Goal: Task Accomplishment & Management: Manage account settings

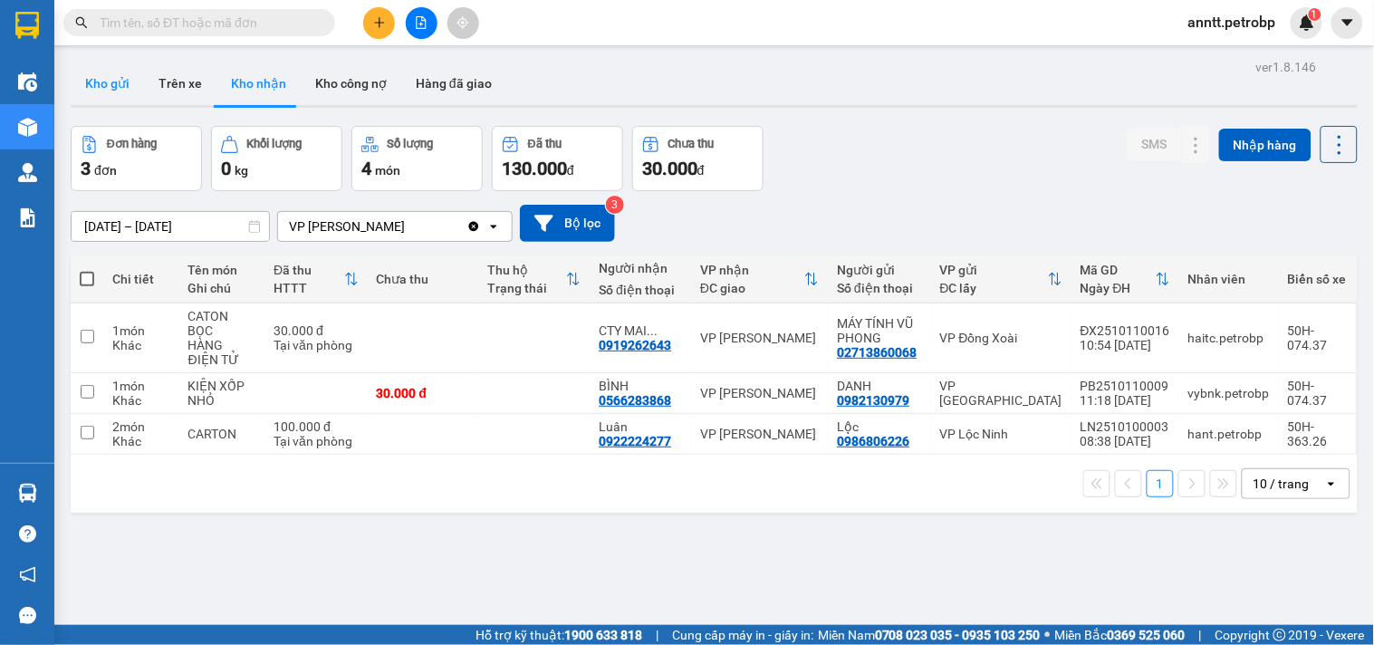
click at [115, 91] on button "Kho gửi" at bounding box center [107, 83] width 73 height 43
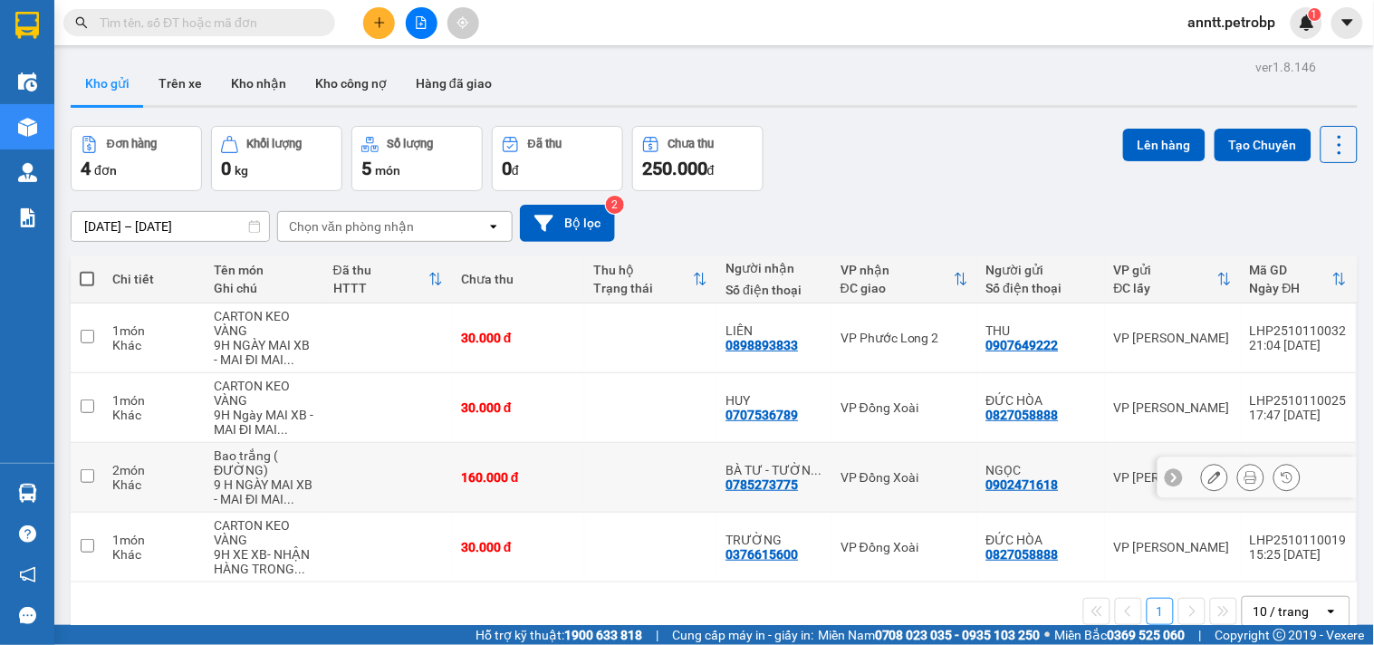
scroll to position [83, 0]
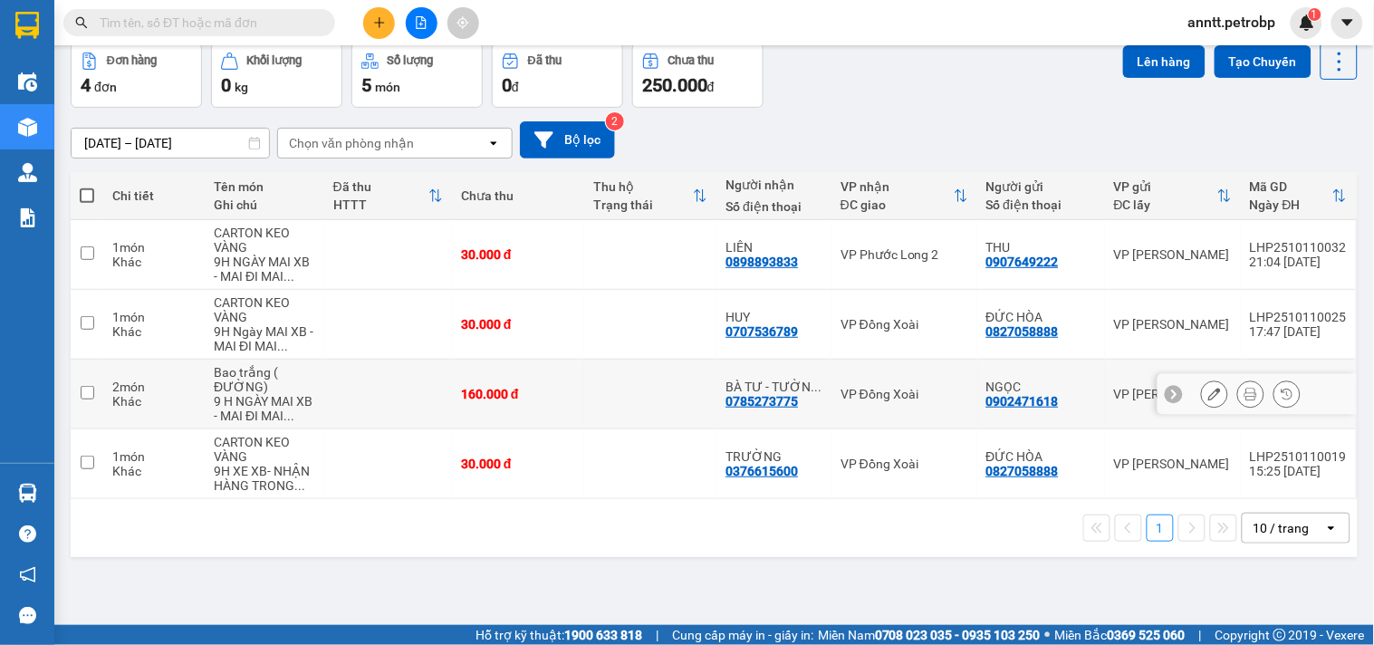
click at [302, 402] on div "9 H NGÀY MAI XB - MAI ĐI MAI ..." at bounding box center [264, 408] width 101 height 29
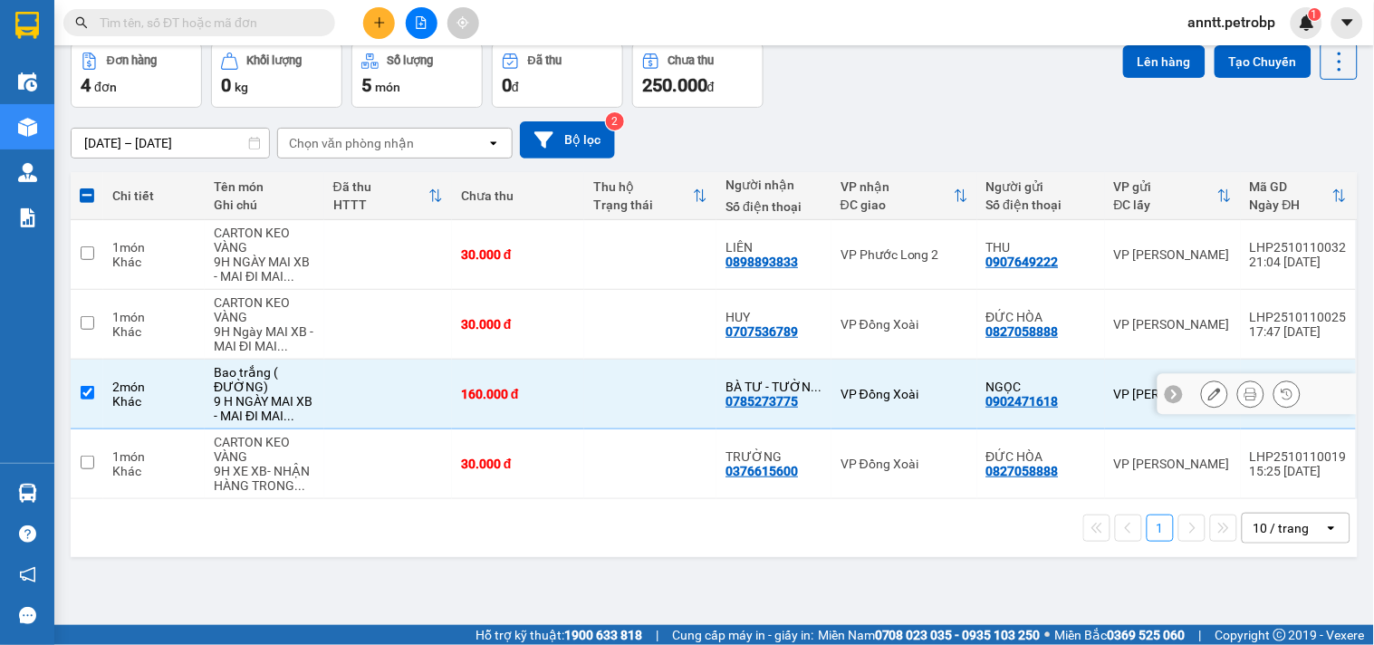
click at [302, 402] on div "9 H NGÀY MAI XB - MAI ĐI MAI ..." at bounding box center [264, 408] width 101 height 29
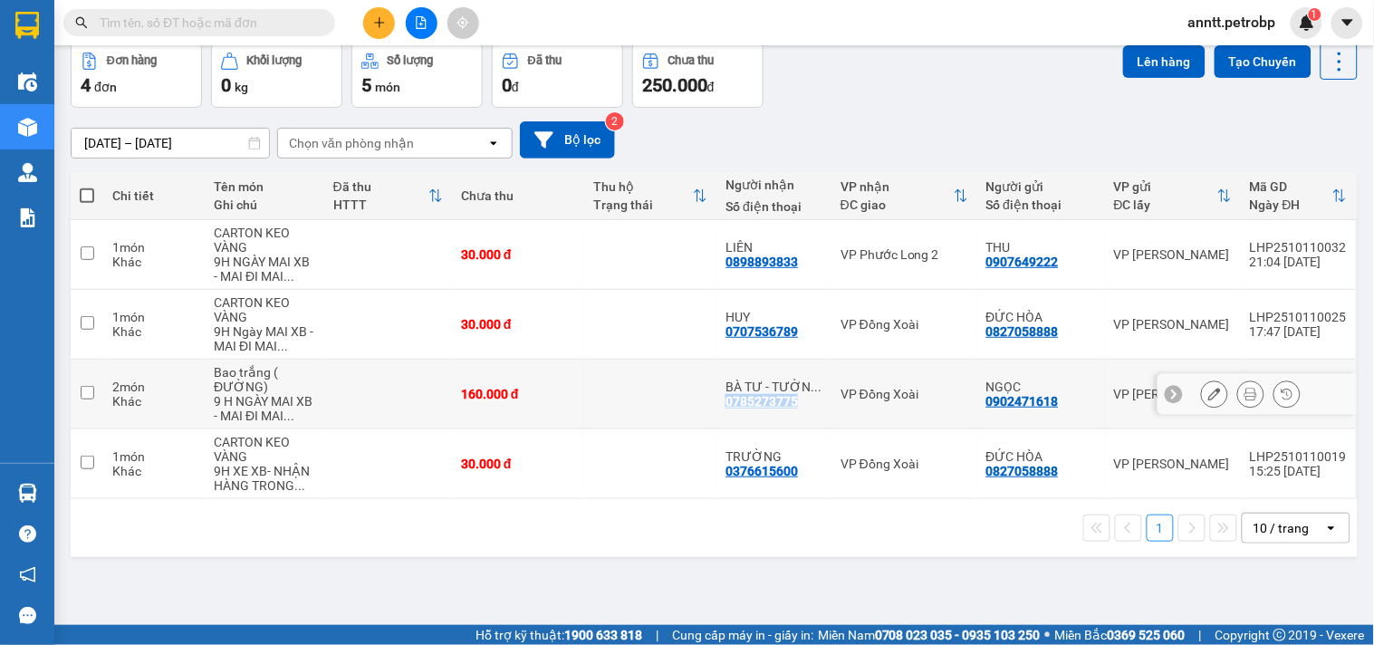
drag, startPoint x: 716, startPoint y: 403, endPoint x: 807, endPoint y: 401, distance: 90.6
click at [807, 401] on td "BÀ TƯ - TƯỜN ... 0785273775" at bounding box center [773, 395] width 115 height 70
checkbox input "true"
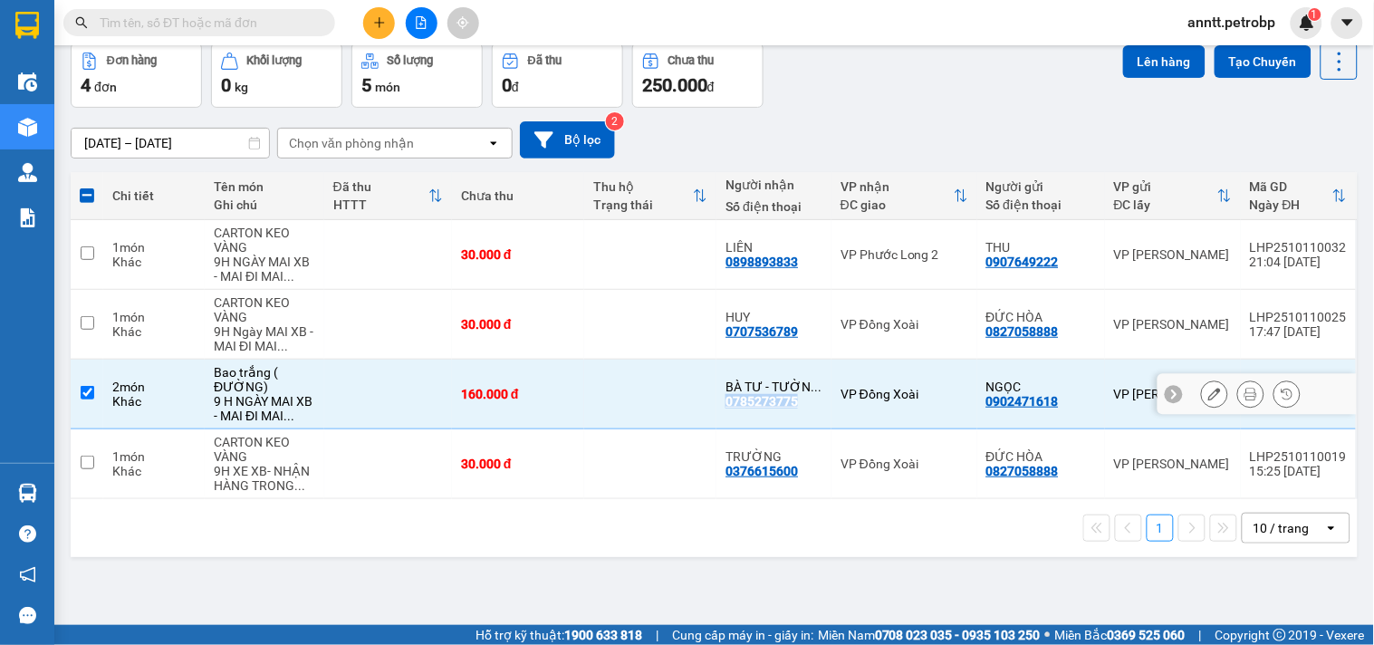
copy div "0785273775"
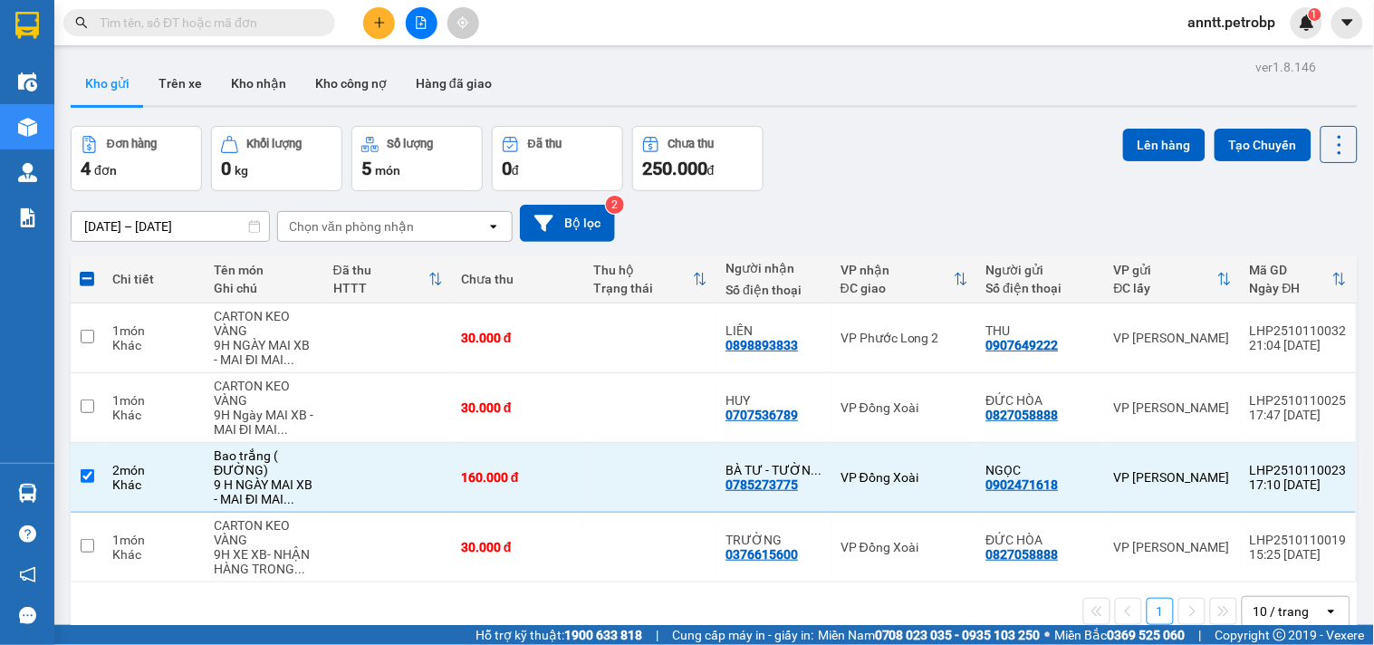
click at [1216, 18] on span "anntt.petrobp" at bounding box center [1232, 22] width 117 height 23
click at [1205, 51] on span "Đăng xuất" at bounding box center [1240, 56] width 81 height 20
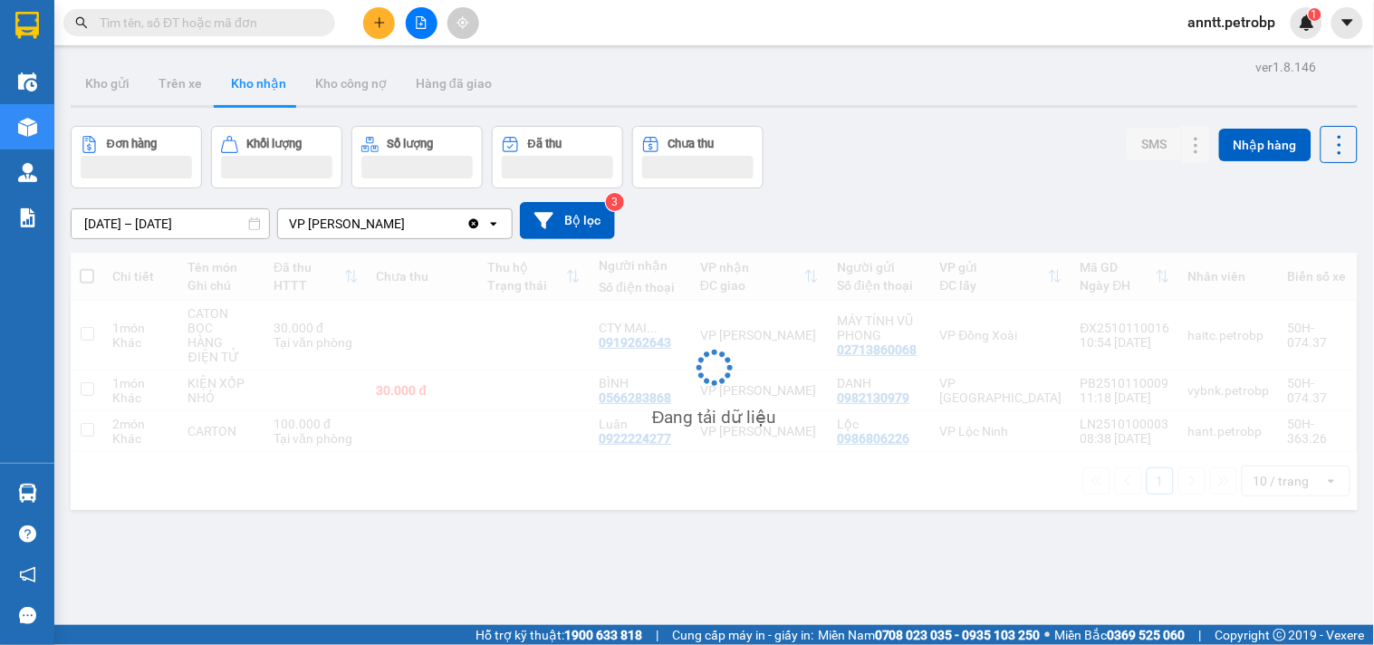
click at [279, 21] on input "text" at bounding box center [207, 23] width 214 height 20
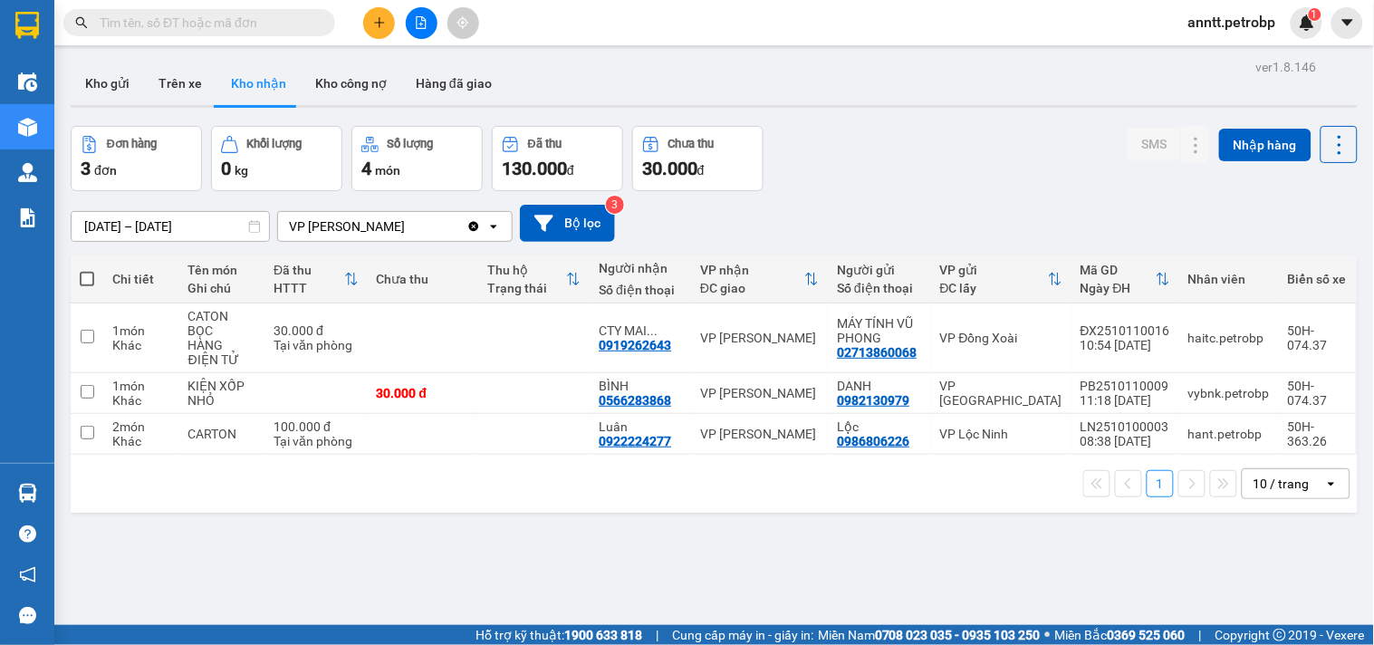
paste input "0785273775"
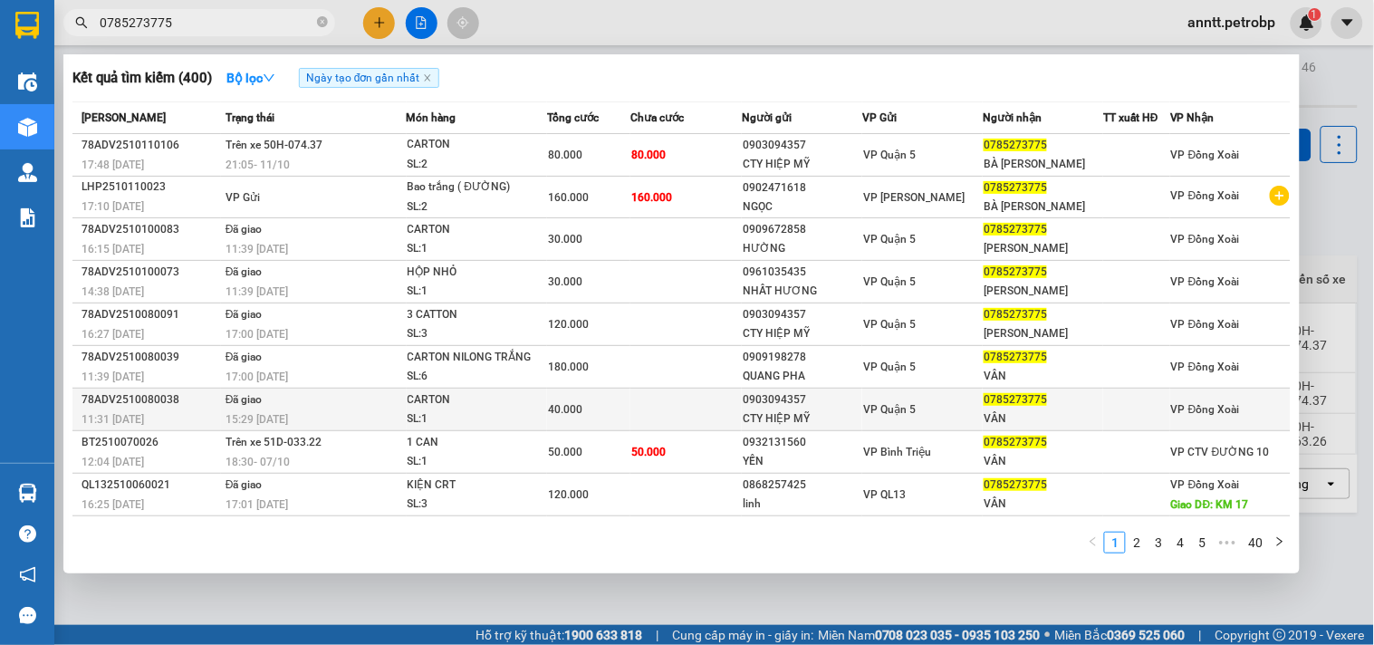
type input "0785273775"
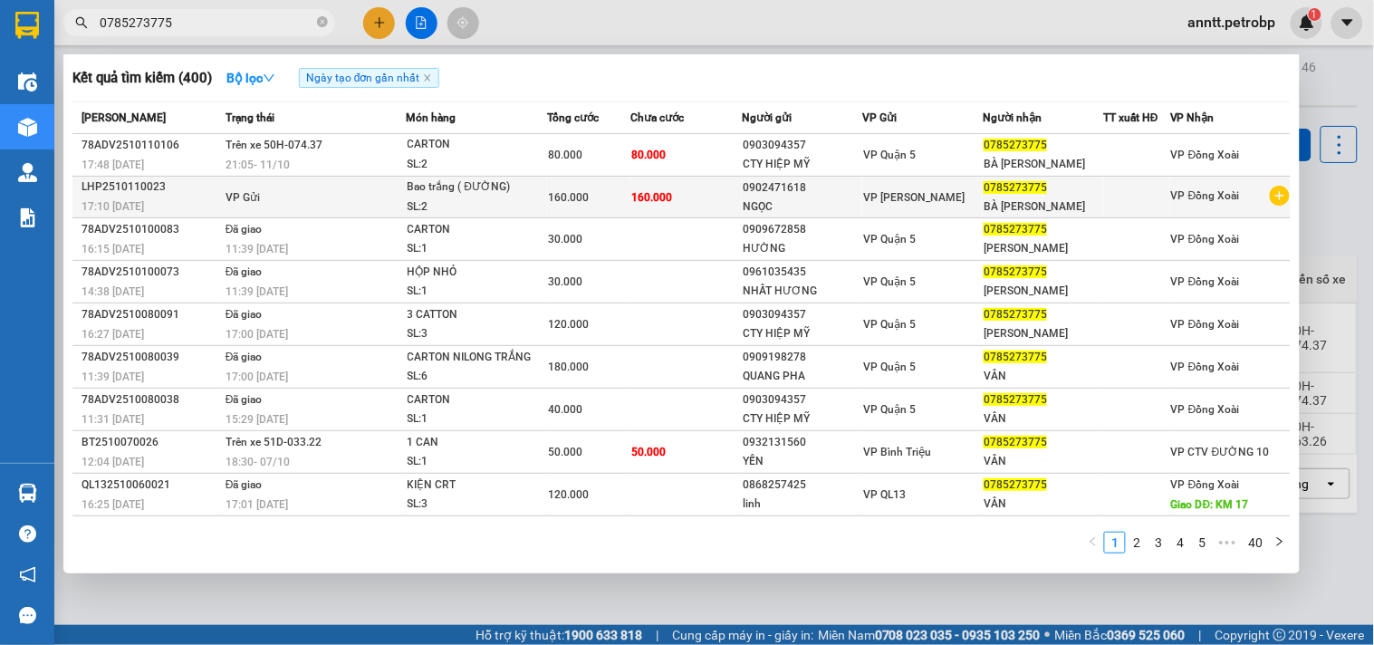
click at [1105, 197] on div at bounding box center [1136, 196] width 65 height 19
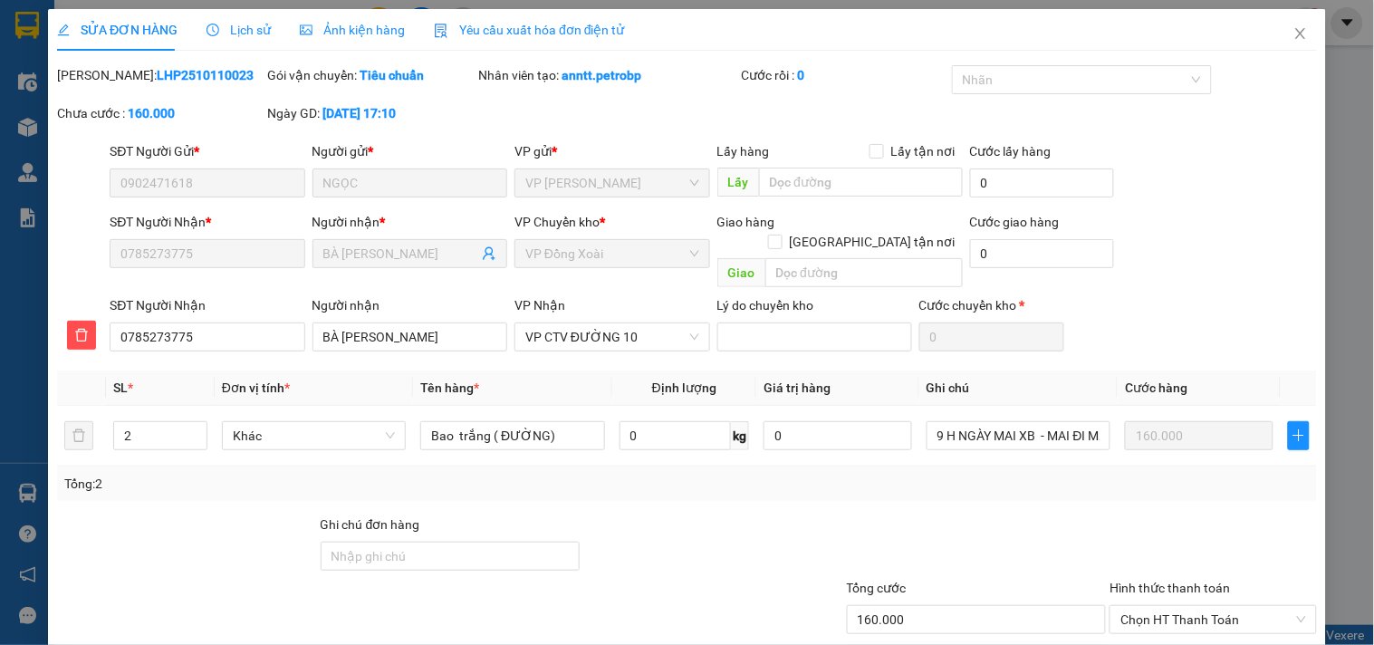
type input "0902471618"
type input "0785273775"
type input "160.000"
click at [1289, 25] on span "Close" at bounding box center [1300, 34] width 51 height 51
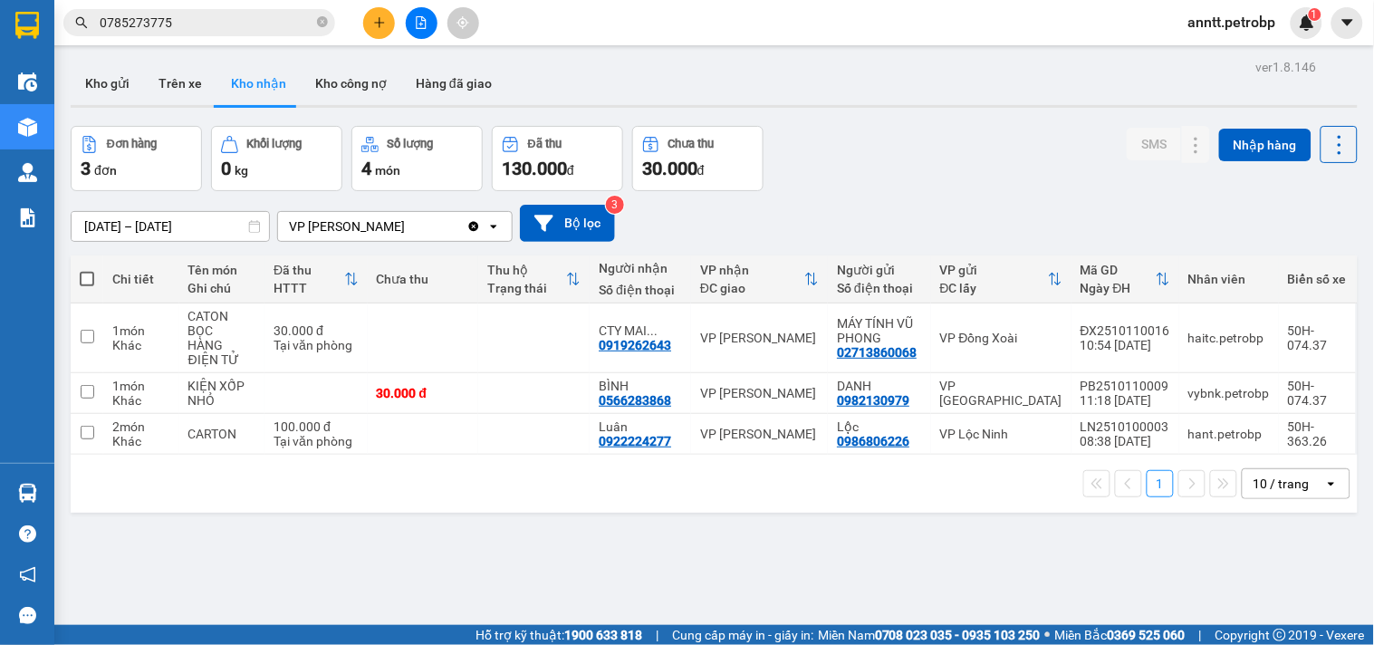
click at [1247, 29] on span "anntt.petrobp" at bounding box center [1232, 22] width 117 height 23
click at [1218, 50] on span "Đăng xuất" at bounding box center [1240, 56] width 81 height 20
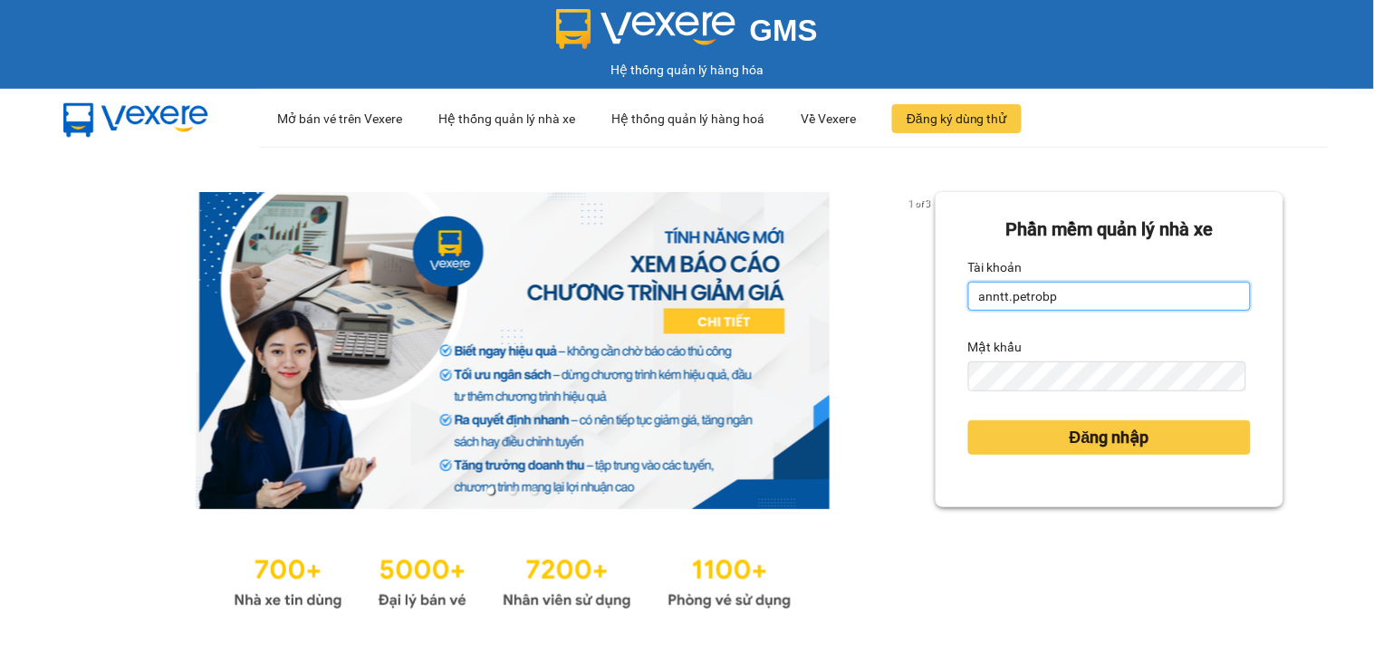
click at [1081, 302] on input "anntt.petrobp" at bounding box center [1109, 296] width 283 height 29
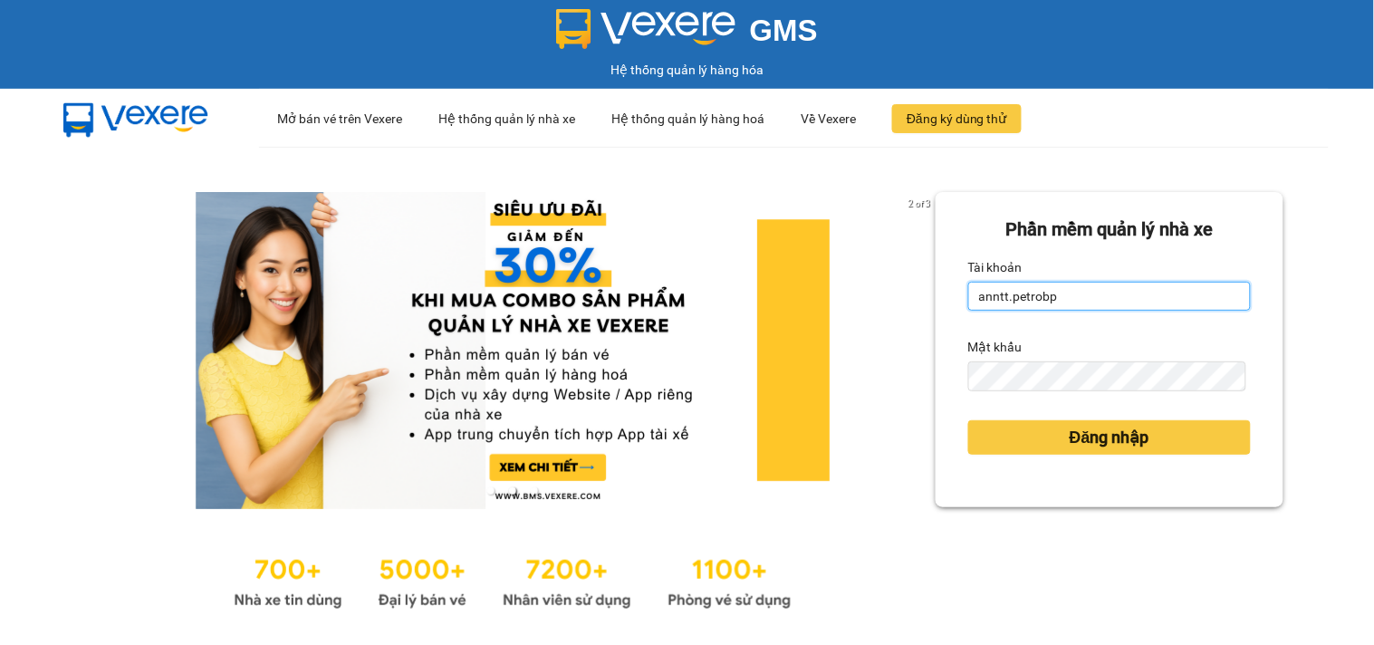
type input "linhntm.petrobp"
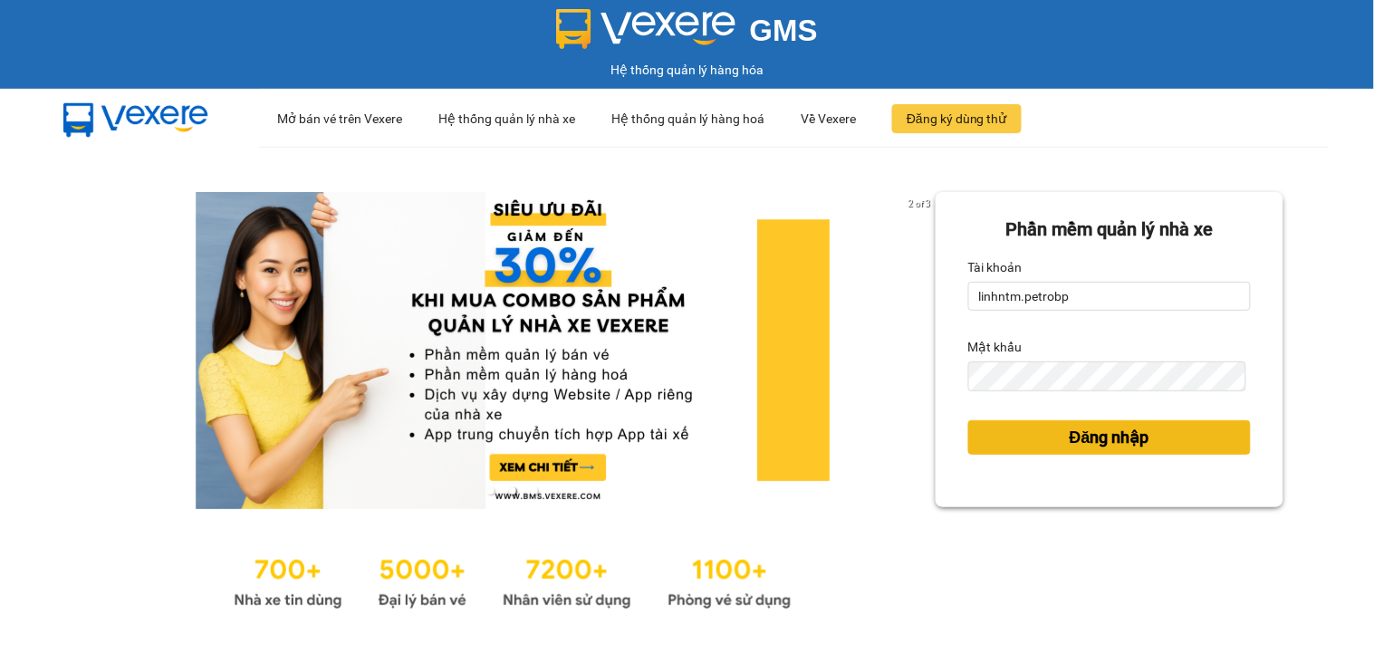
click at [1110, 435] on span "Đăng nhập" at bounding box center [1110, 437] width 80 height 25
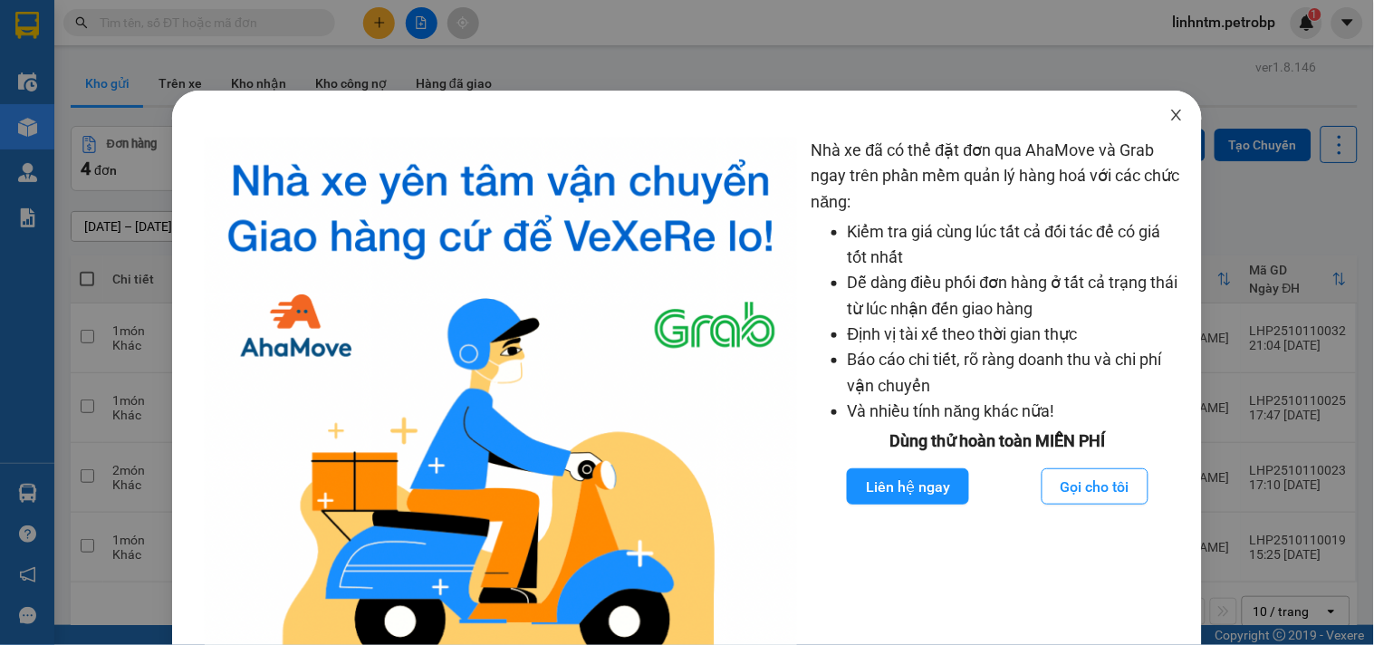
click at [1169, 115] on icon "close" at bounding box center [1176, 115] width 14 height 14
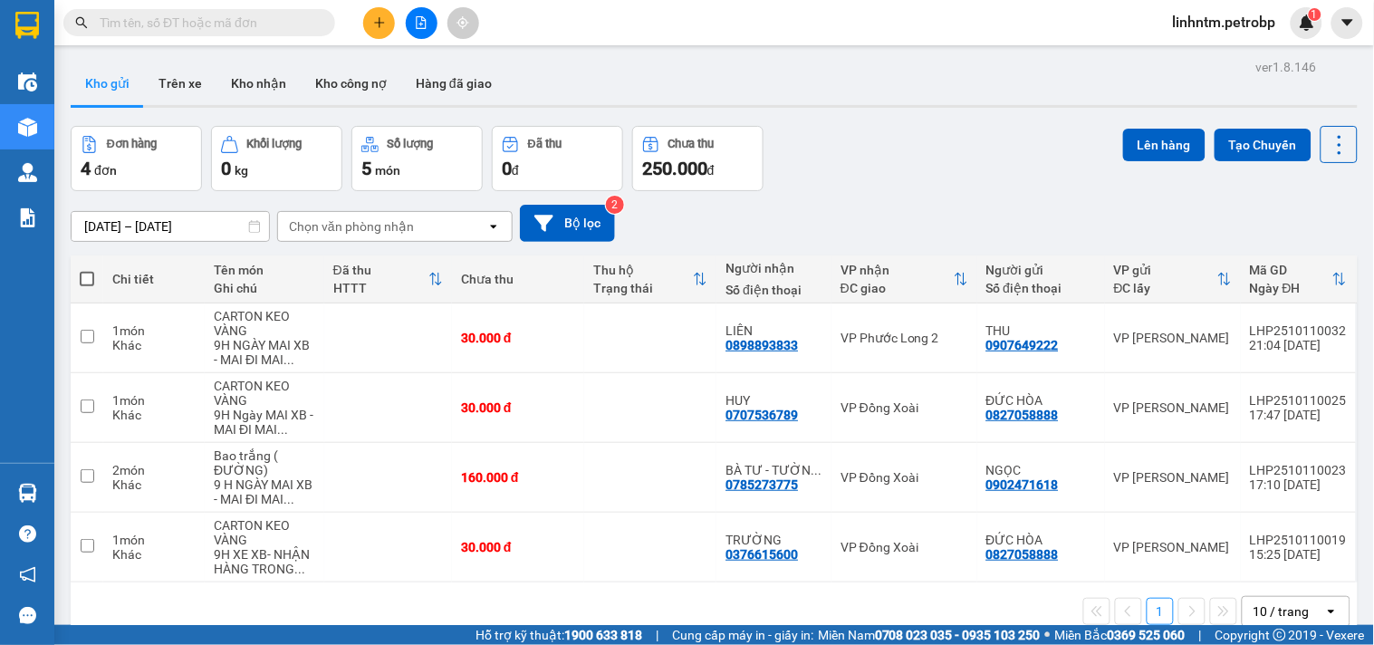
click at [433, 12] on div at bounding box center [421, 23] width 136 height 32
click at [417, 18] on icon "file-add" at bounding box center [421, 22] width 13 height 13
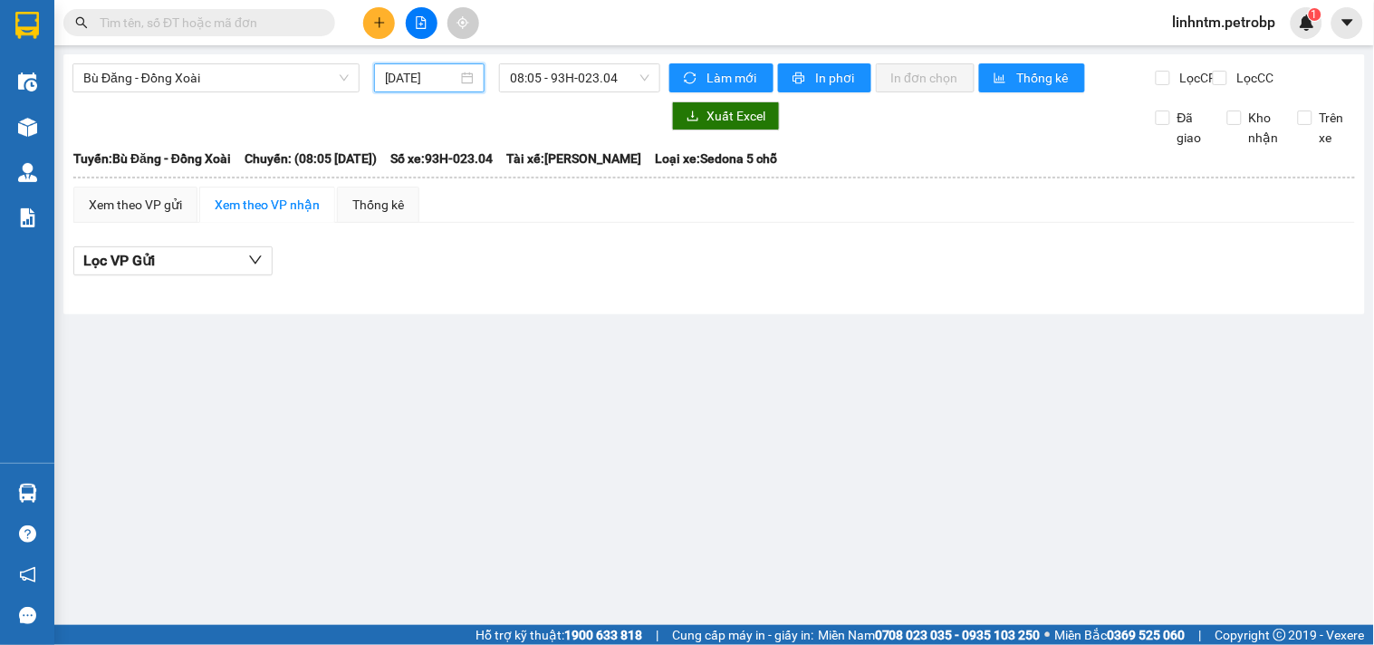
click at [453, 70] on input "[DATE]" at bounding box center [421, 78] width 73 height 20
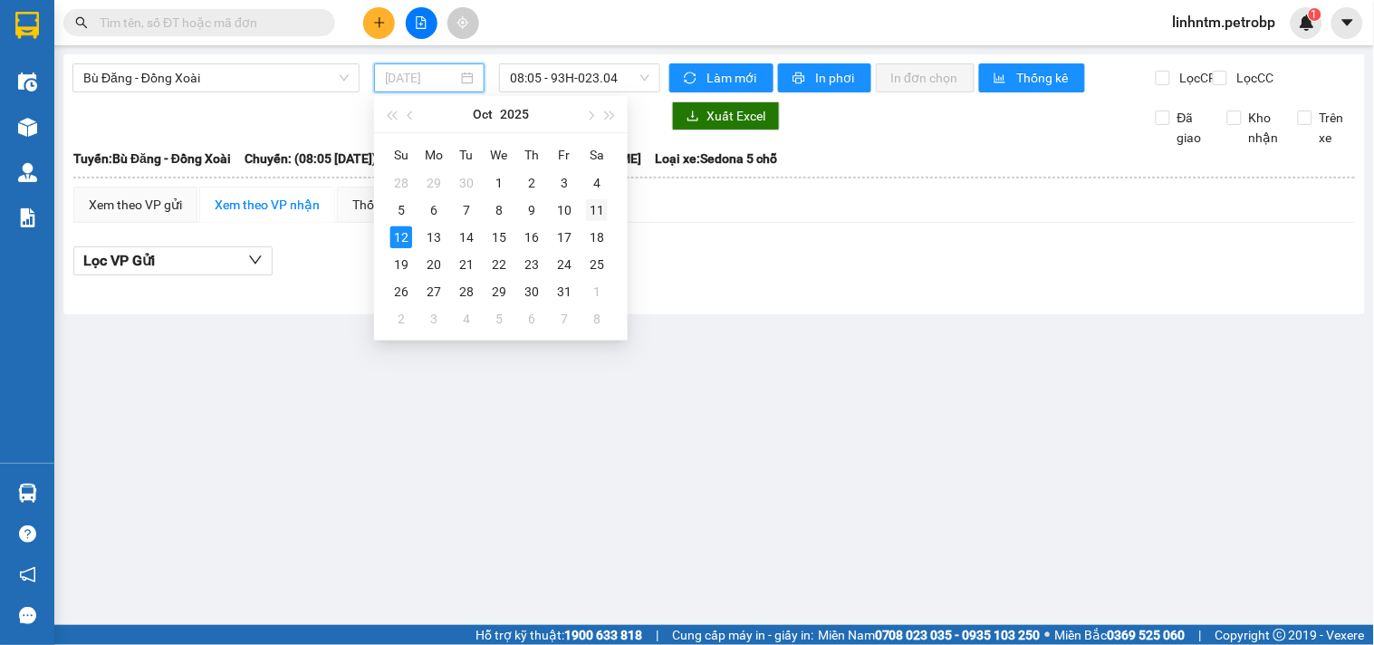
click at [586, 212] on div "11" at bounding box center [597, 210] width 22 height 22
type input "[DATE]"
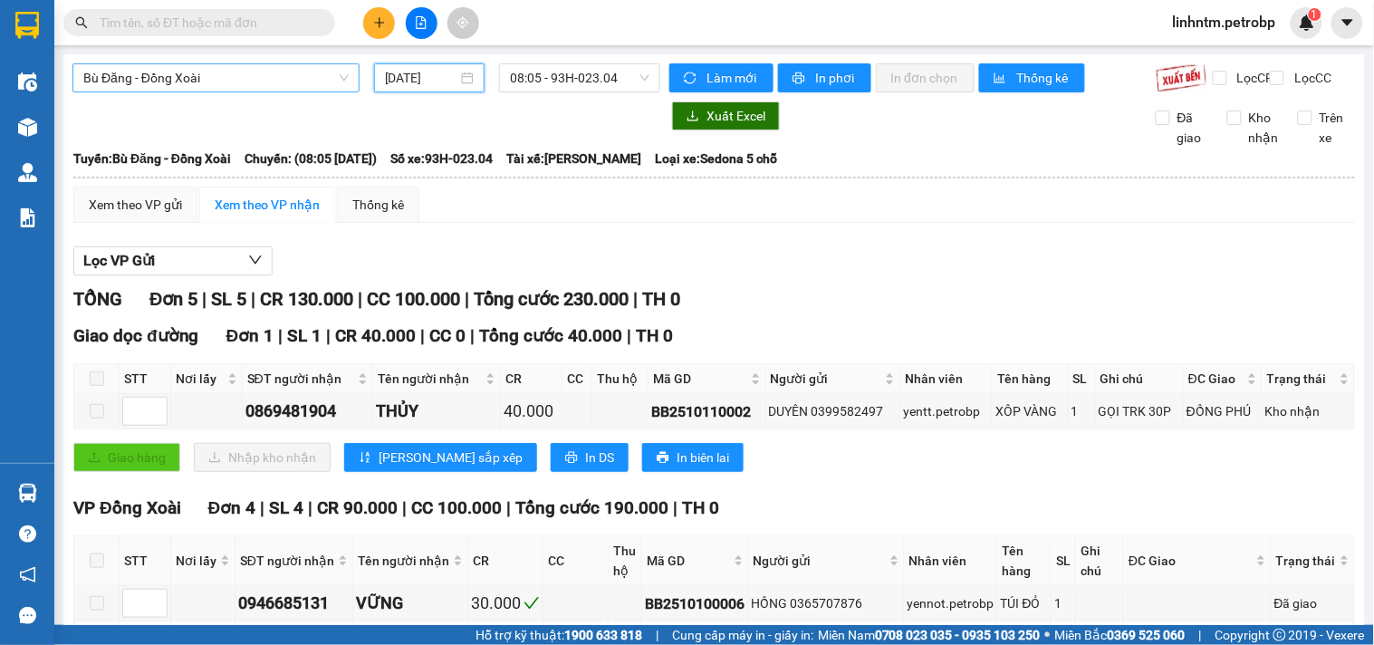
click at [191, 72] on span "Bù Đăng - Đồng Xoài" at bounding box center [215, 77] width 265 height 27
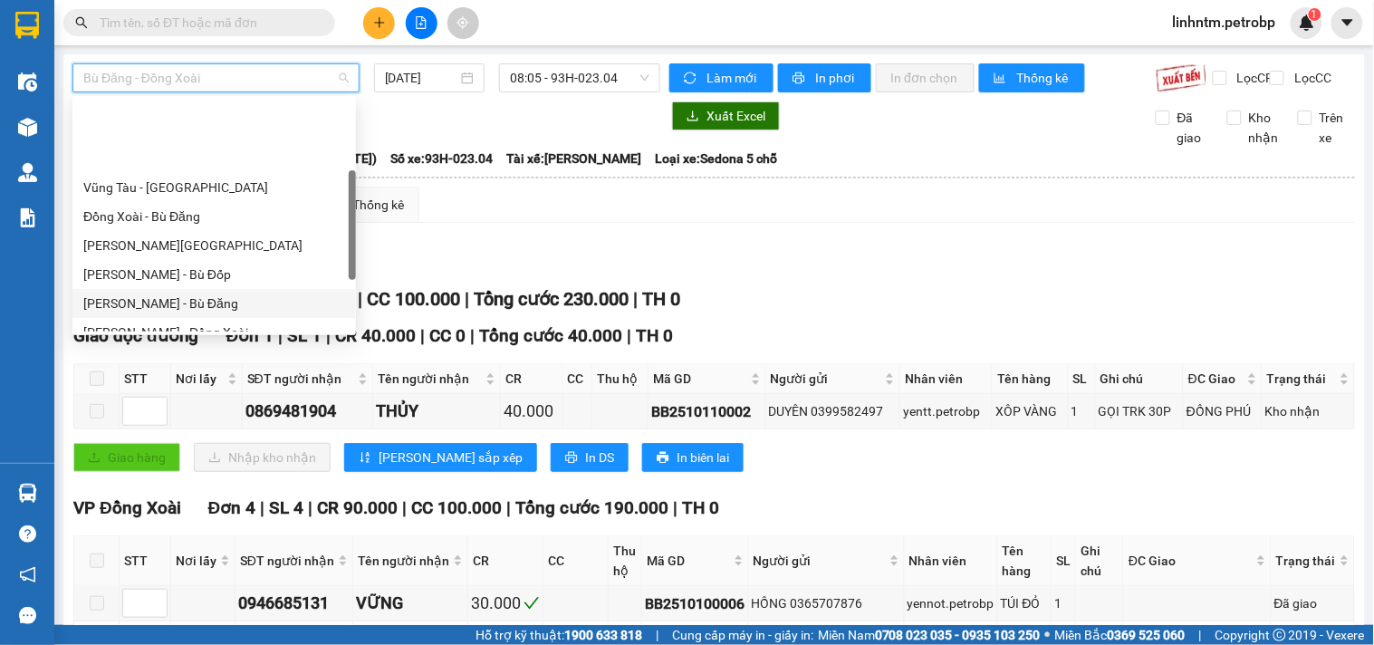
scroll to position [201, 0]
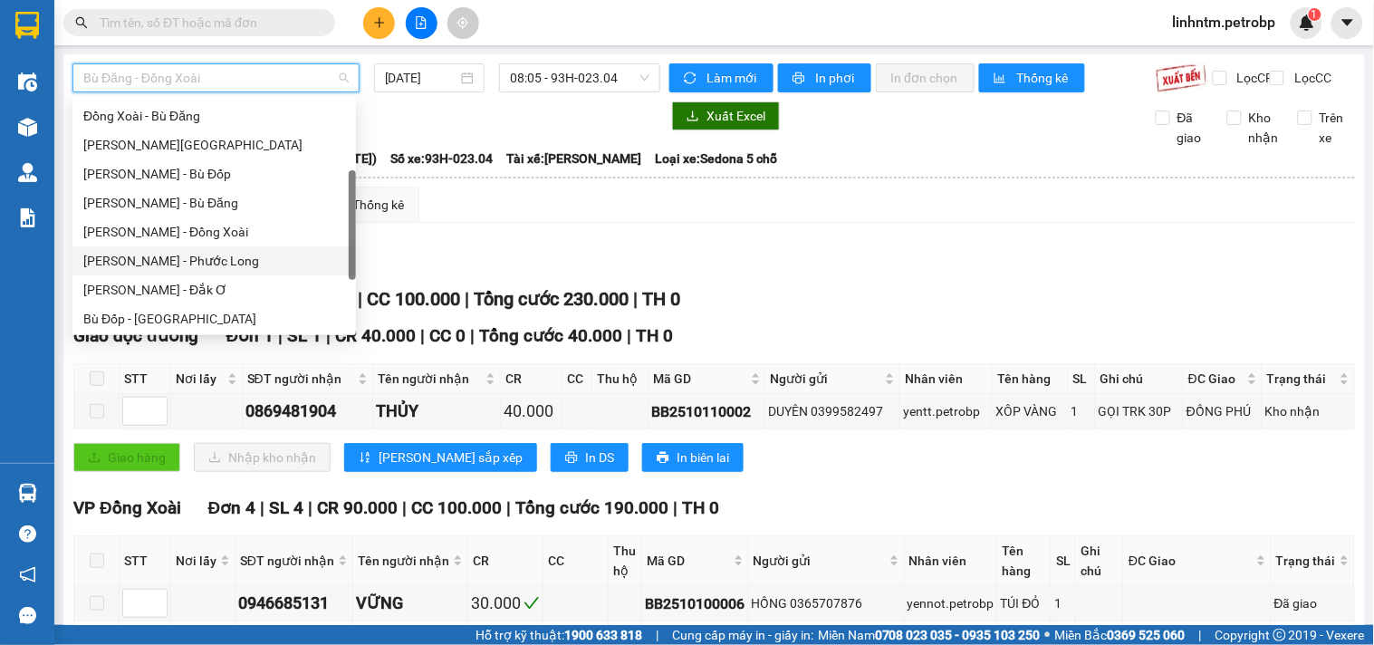
click at [223, 263] on div "[PERSON_NAME] - Phước Long" at bounding box center [214, 261] width 262 height 20
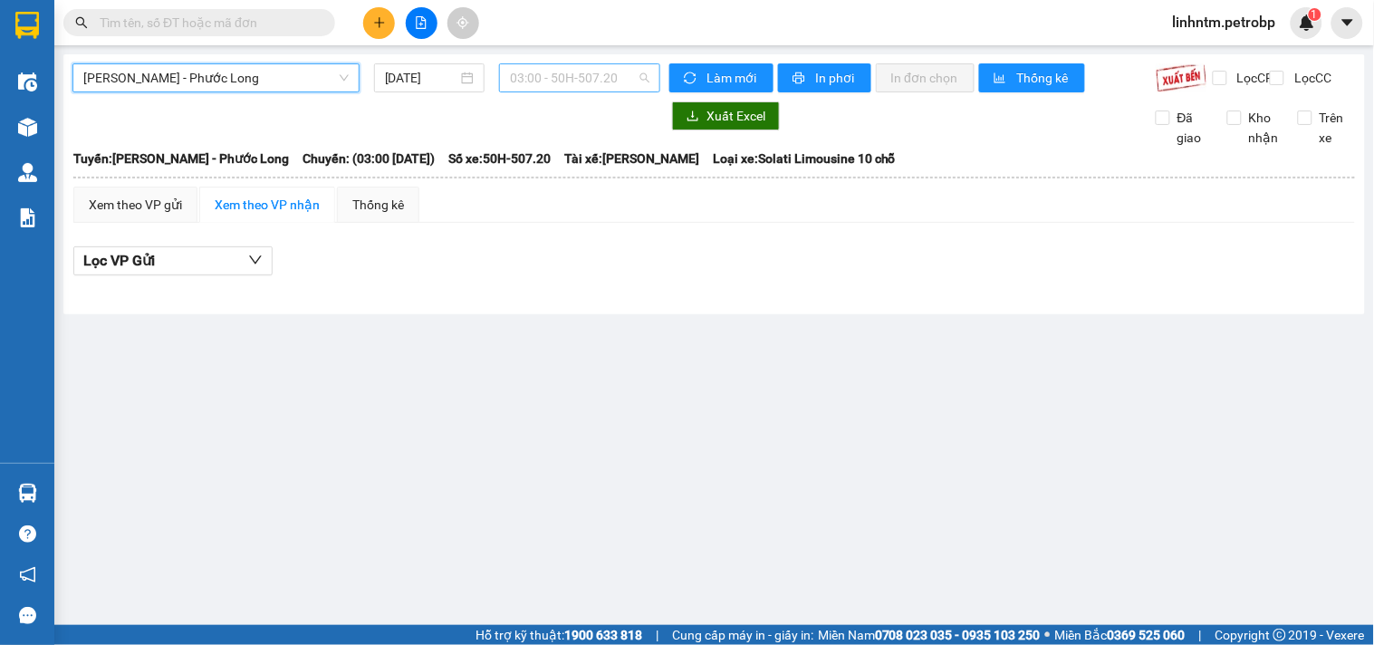
click at [594, 68] on span "03:00 - 50H-507.20" at bounding box center [579, 77] width 139 height 27
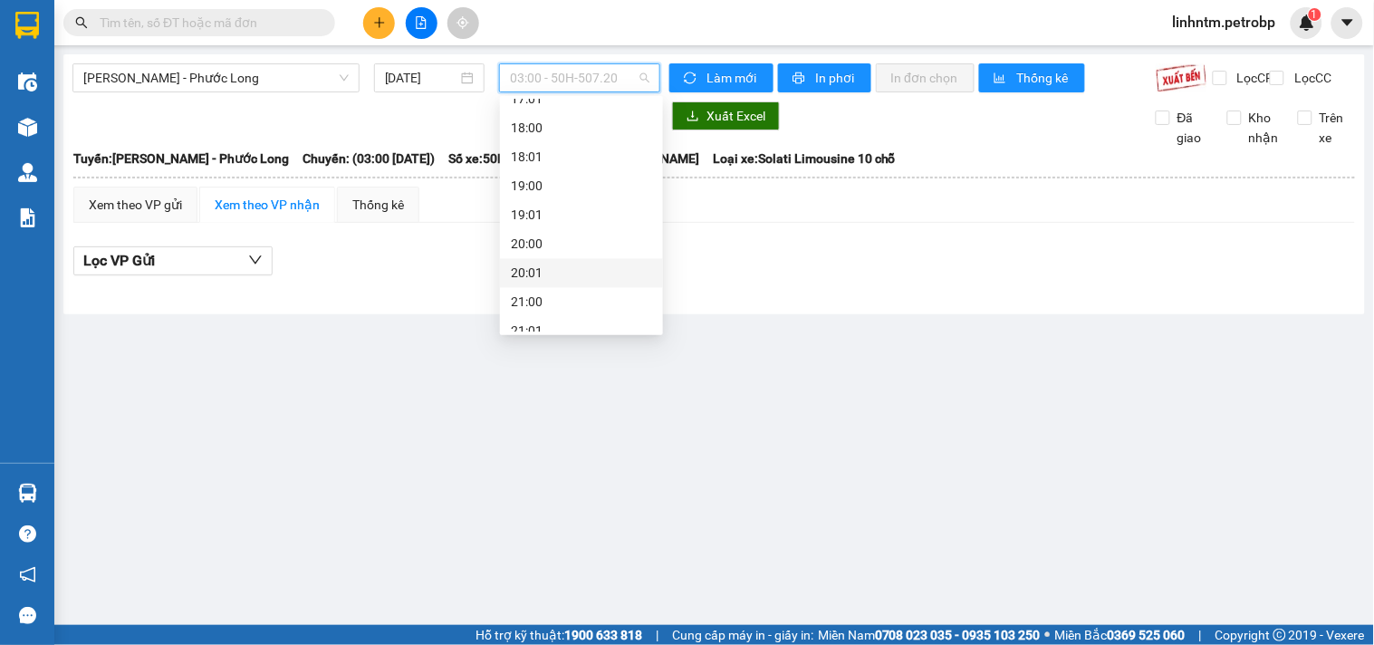
scroll to position [812, 0]
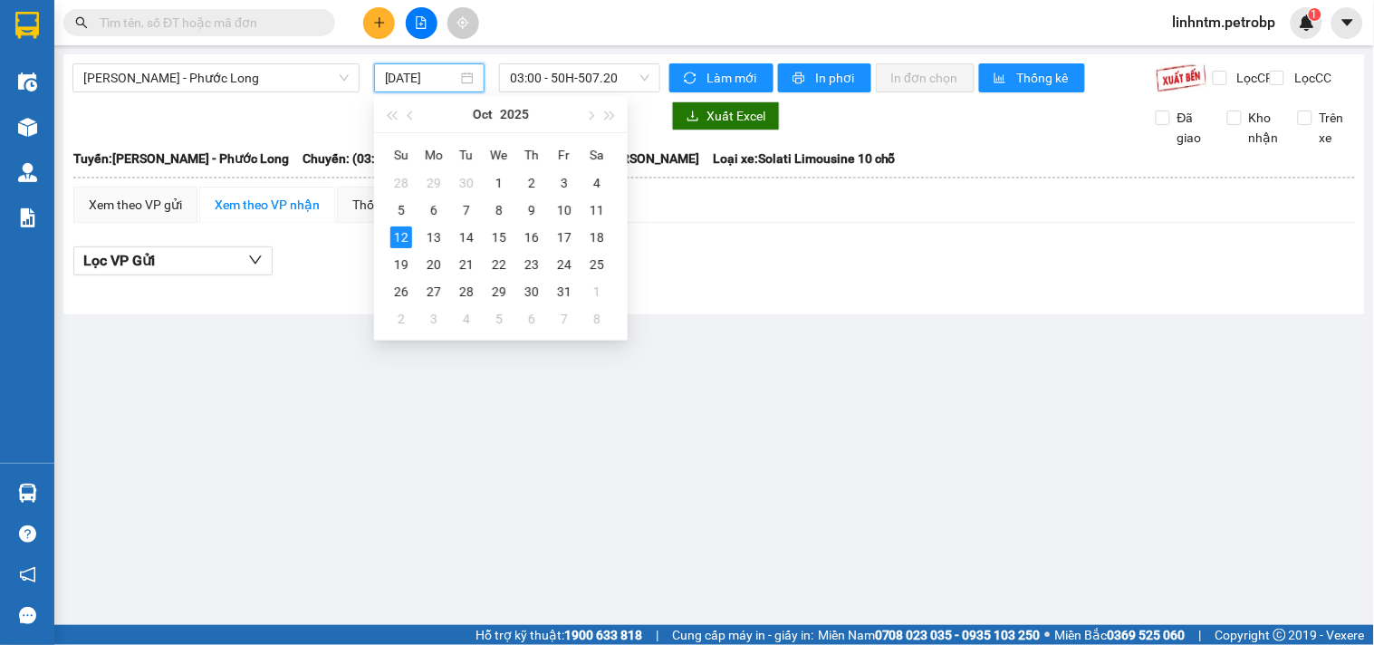
click at [446, 82] on input "[DATE]" at bounding box center [421, 78] width 73 height 20
click at [590, 212] on div "11" at bounding box center [597, 210] width 22 height 22
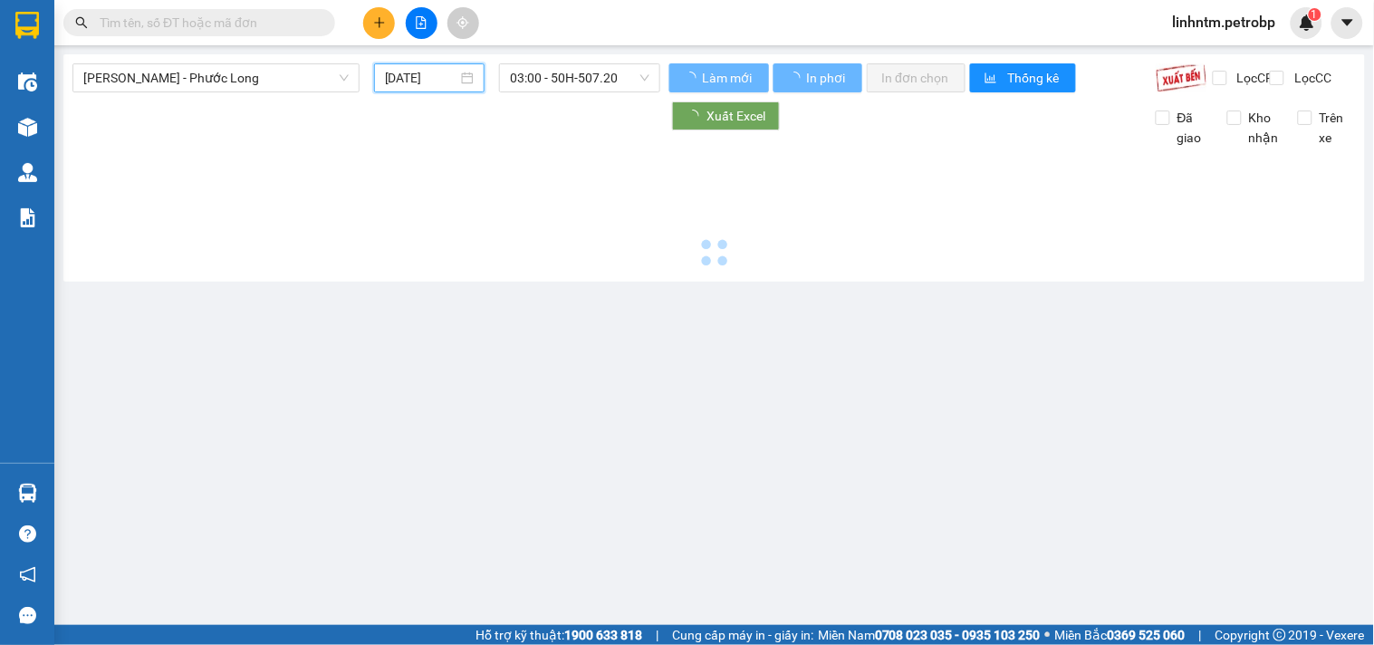
type input "[DATE]"
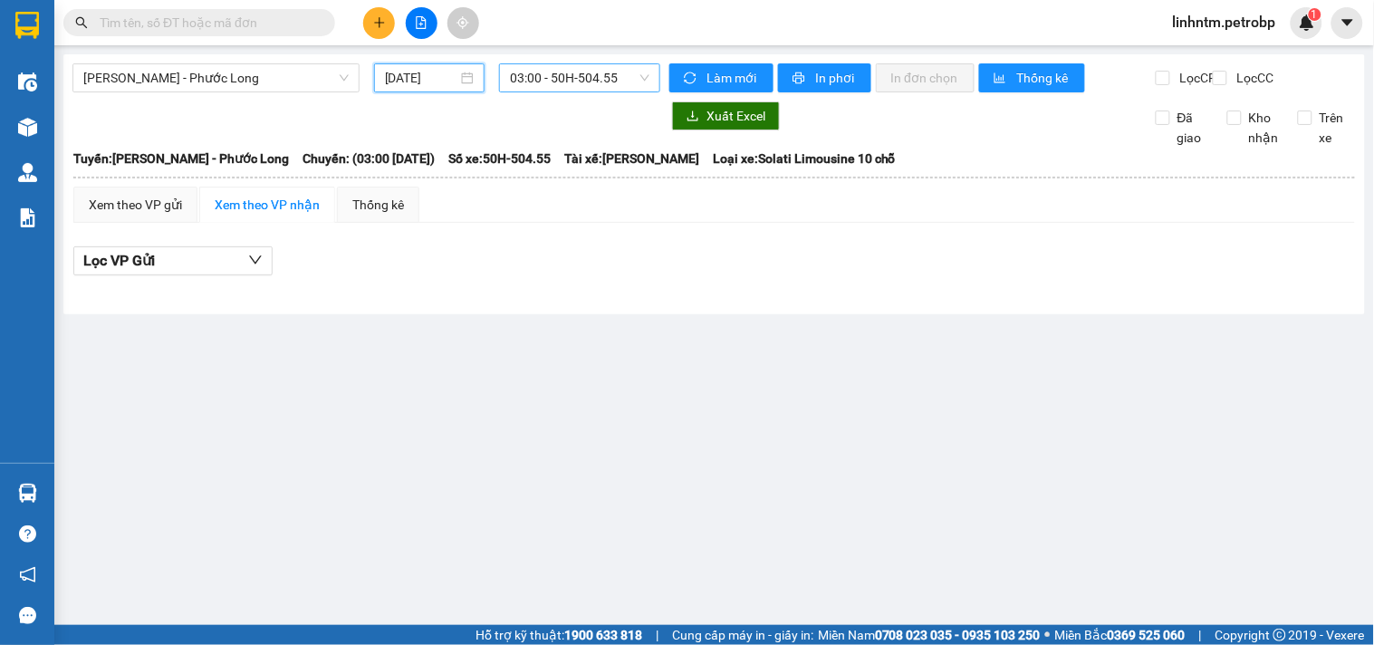
click at [617, 82] on span "03:00 - 50H-504.55" at bounding box center [579, 77] width 139 height 27
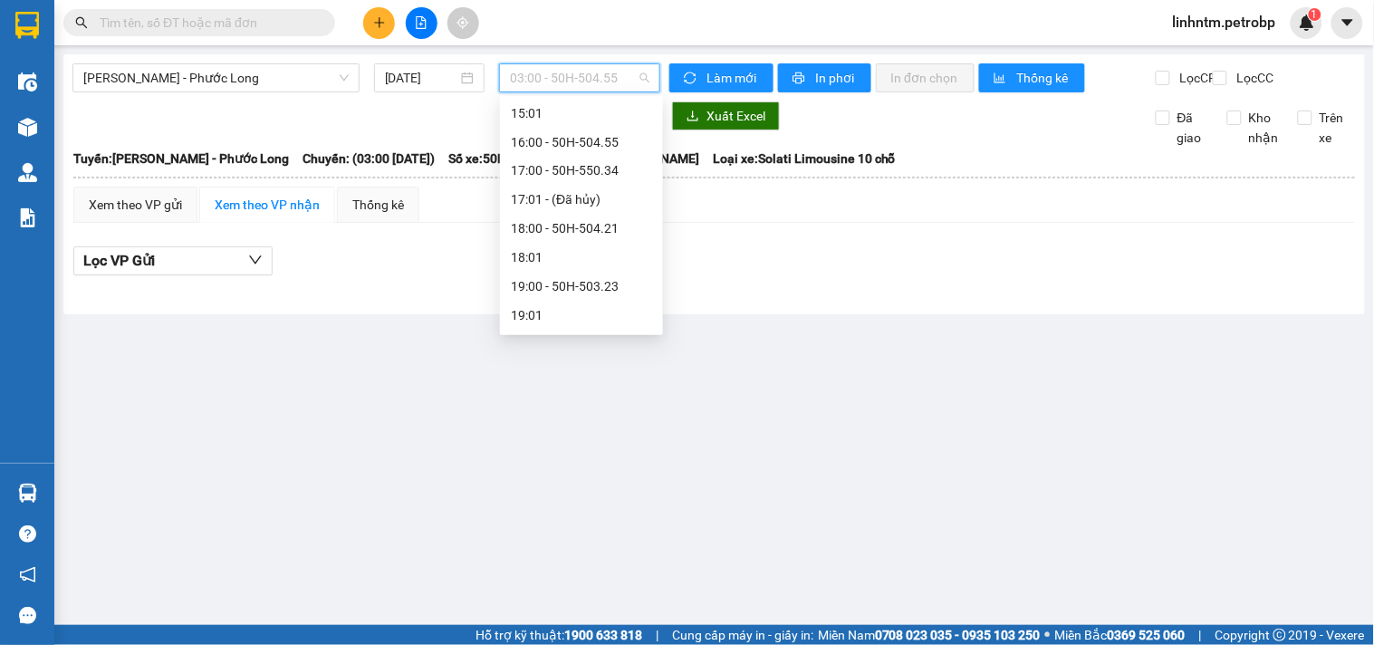
scroll to position [712, 0]
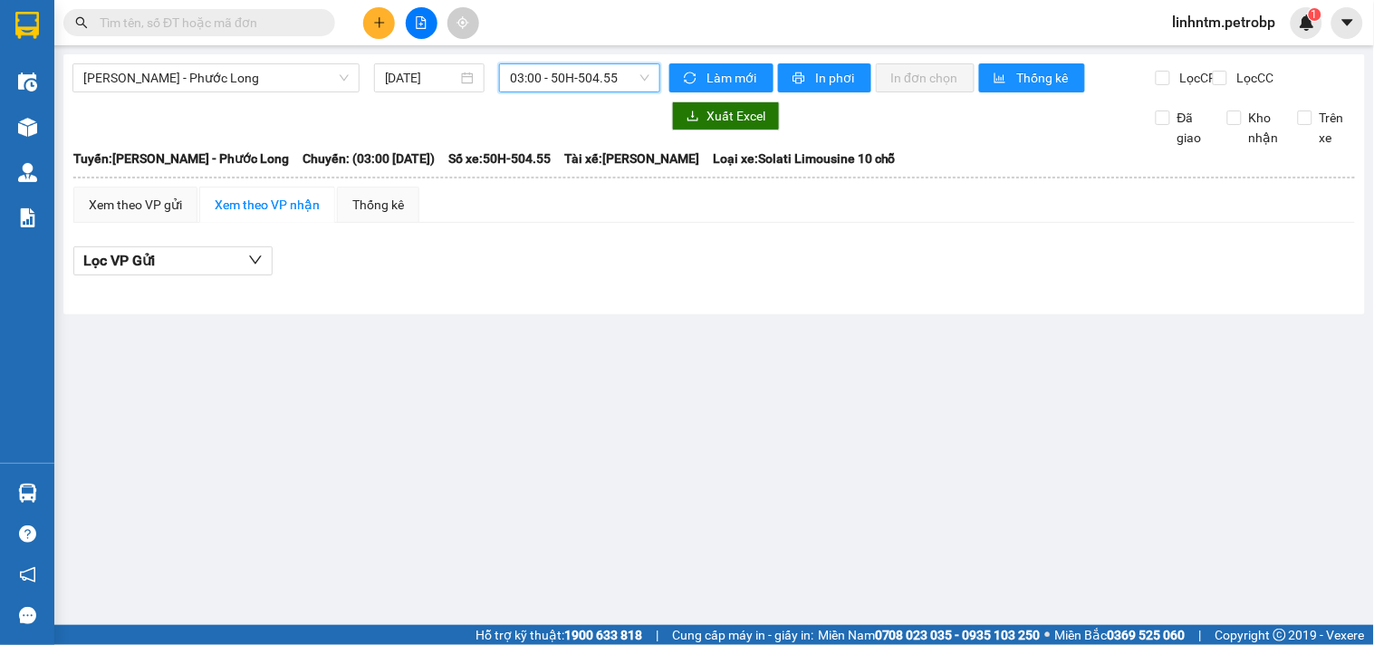
click at [650, 80] on div "03:00 - 50H-504.55" at bounding box center [579, 77] width 161 height 29
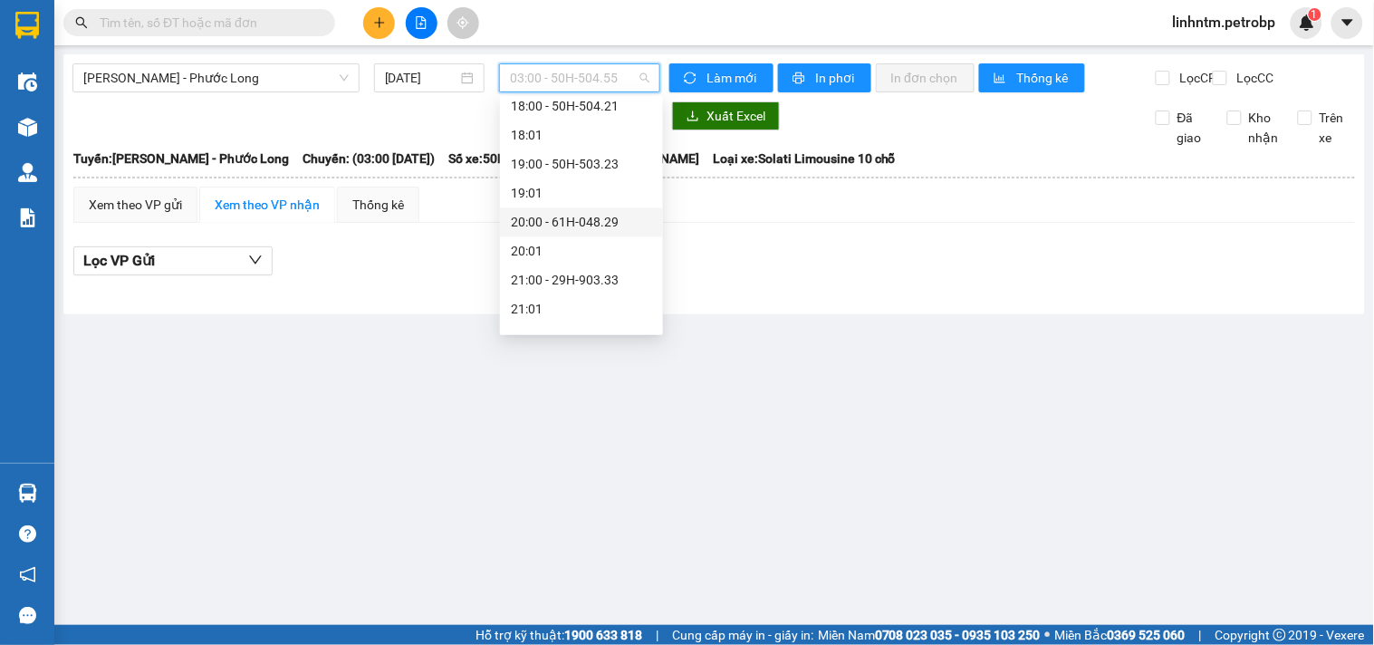
scroll to position [1014, 0]
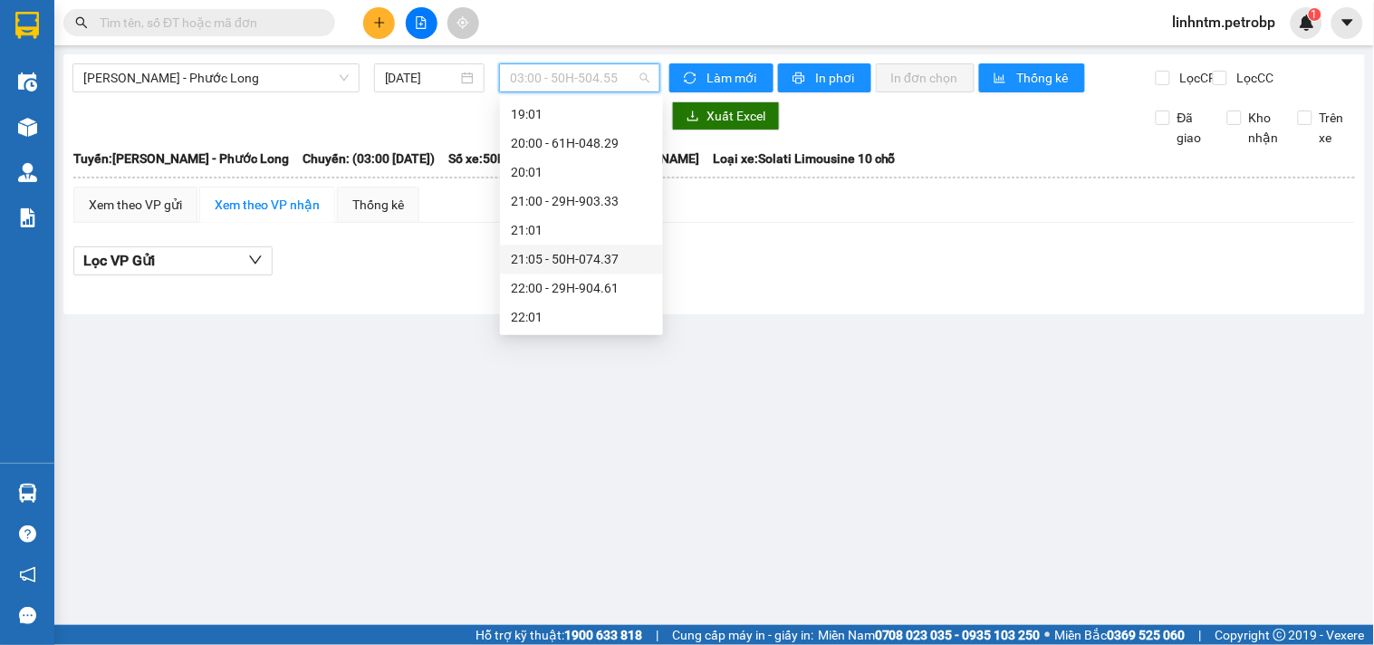
click at [582, 258] on div "21:05 - 50H-074.37" at bounding box center [581, 259] width 141 height 20
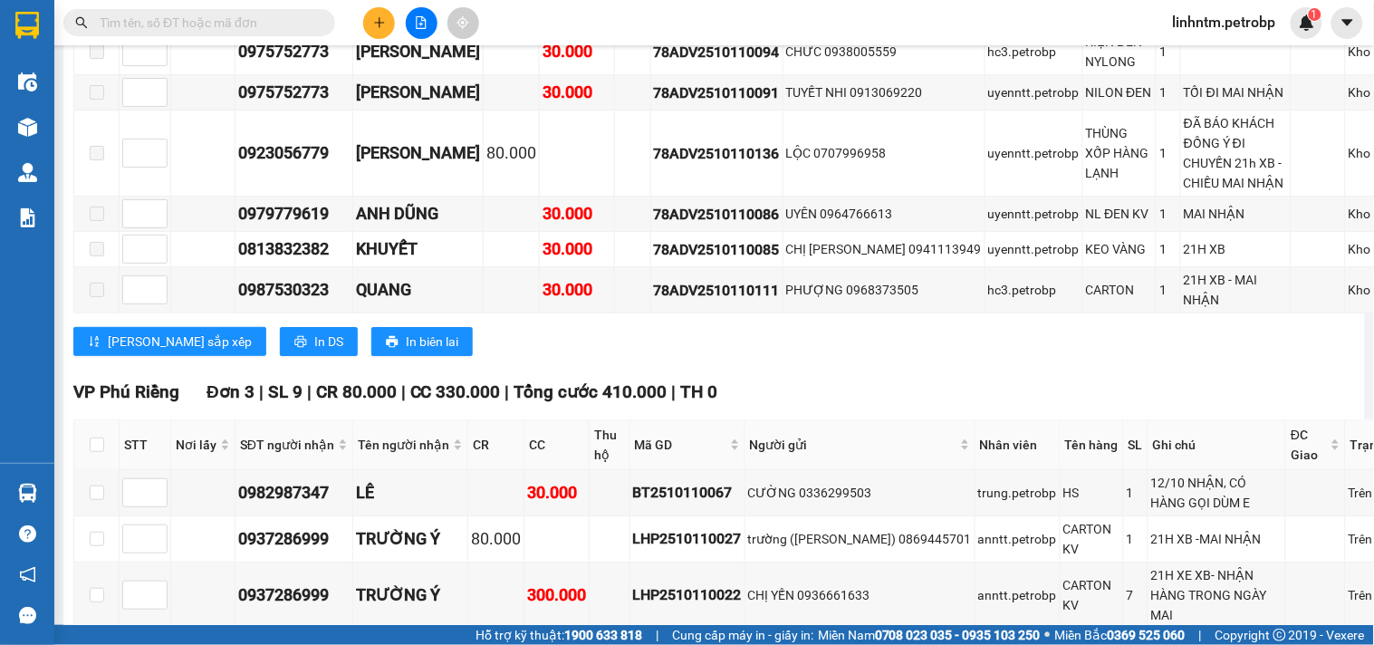
scroll to position [1509, 0]
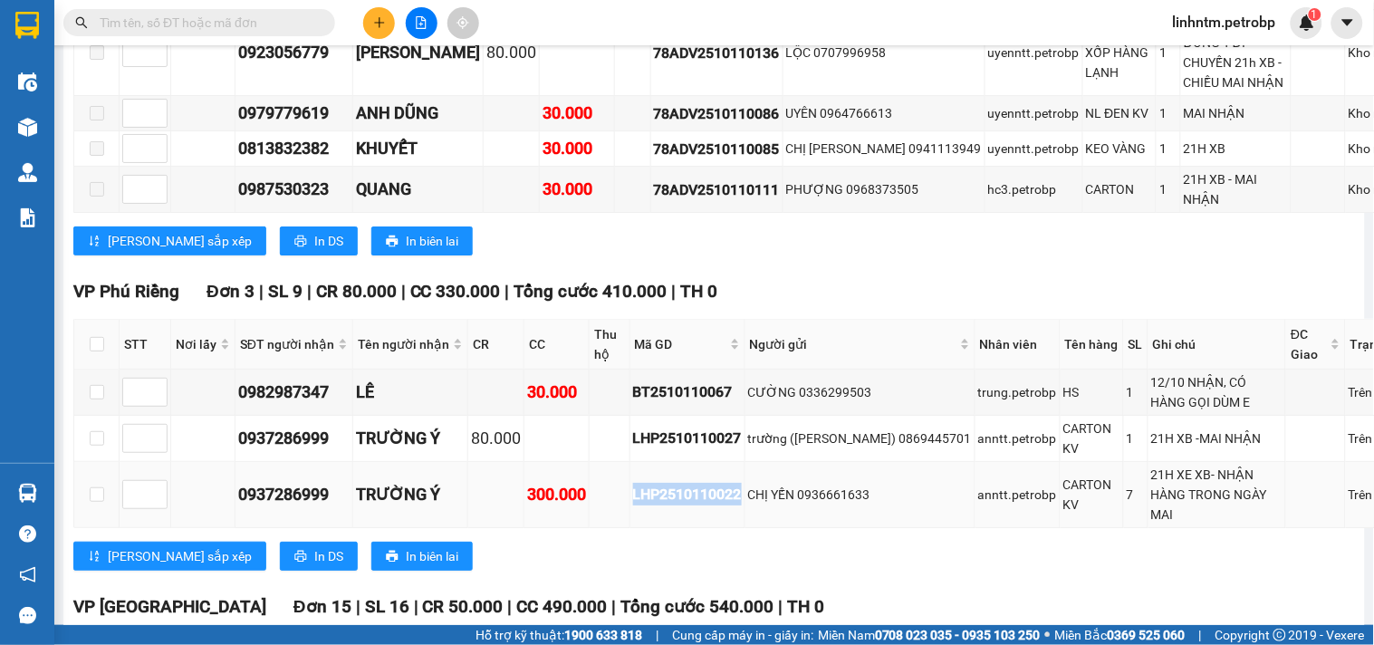
drag, startPoint x: 629, startPoint y: 305, endPoint x: 740, endPoint y: 301, distance: 110.6
click at [740, 483] on div "LHP2510110022" at bounding box center [687, 494] width 109 height 23
copy div "LHP2510110022"
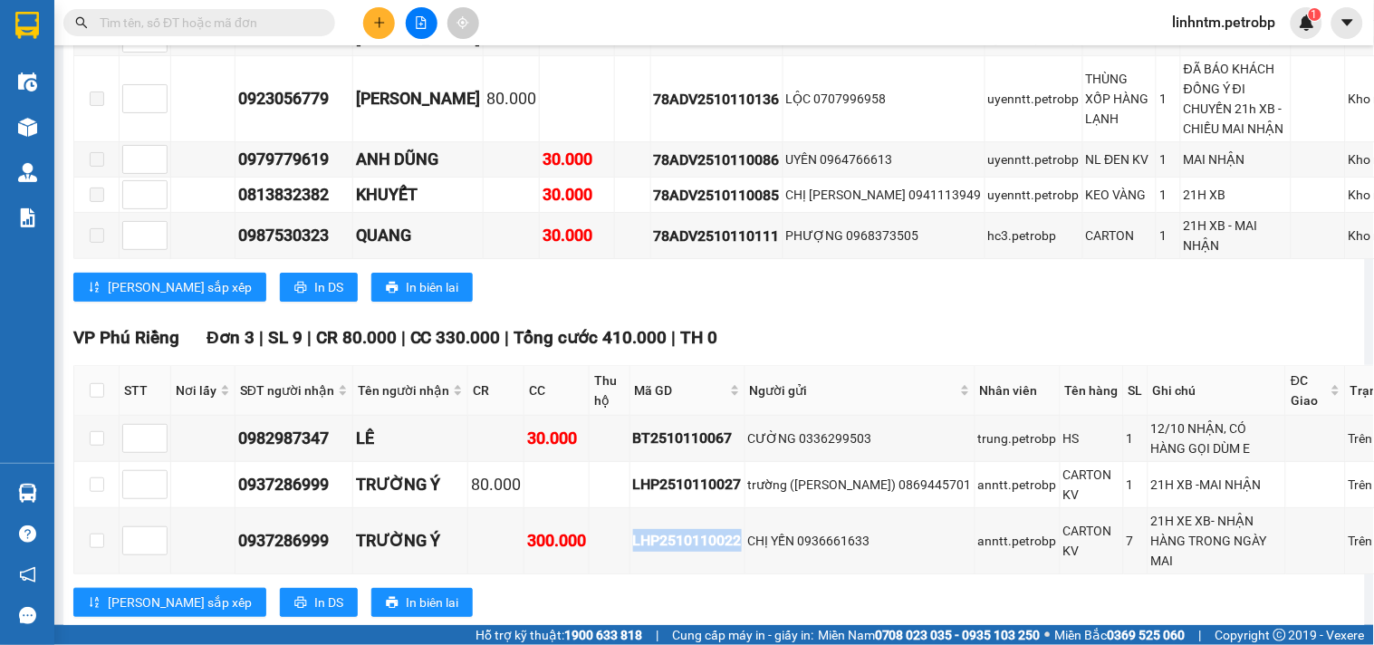
scroll to position [1362, 0]
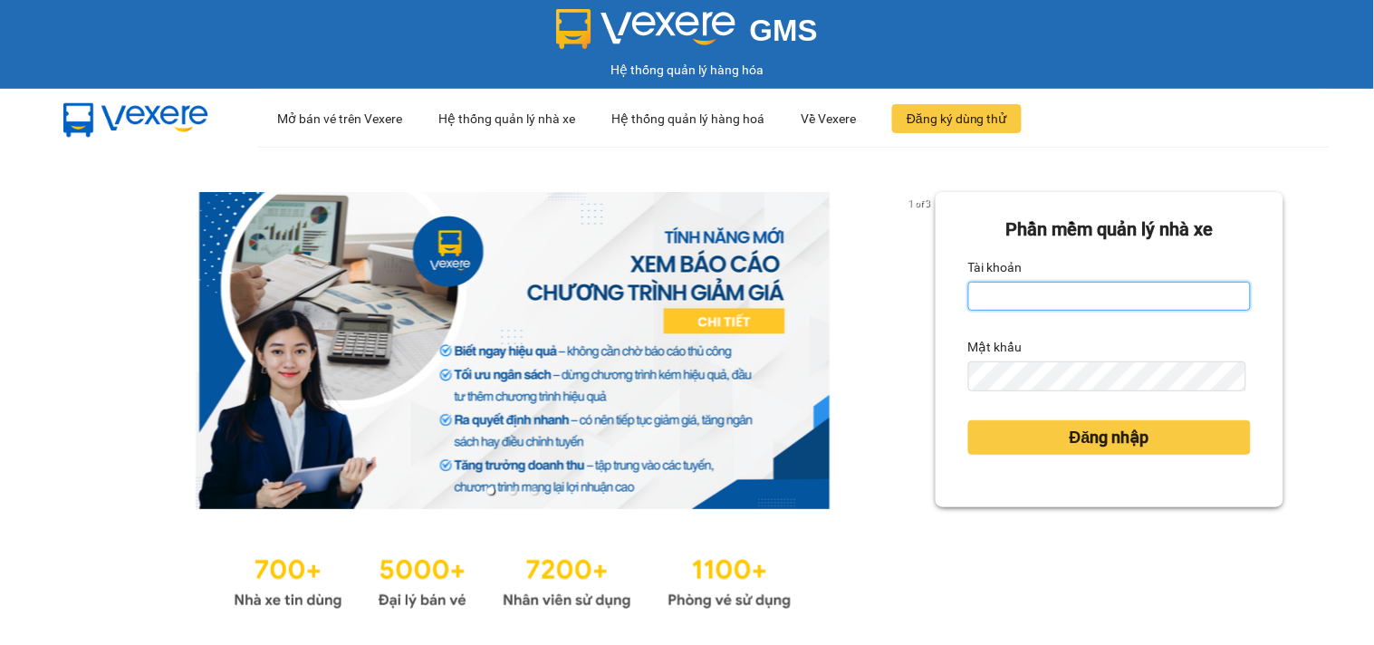
type input "linhntm.petrobp"
click at [1040, 459] on div "Đăng nhập" at bounding box center [1109, 437] width 283 height 49
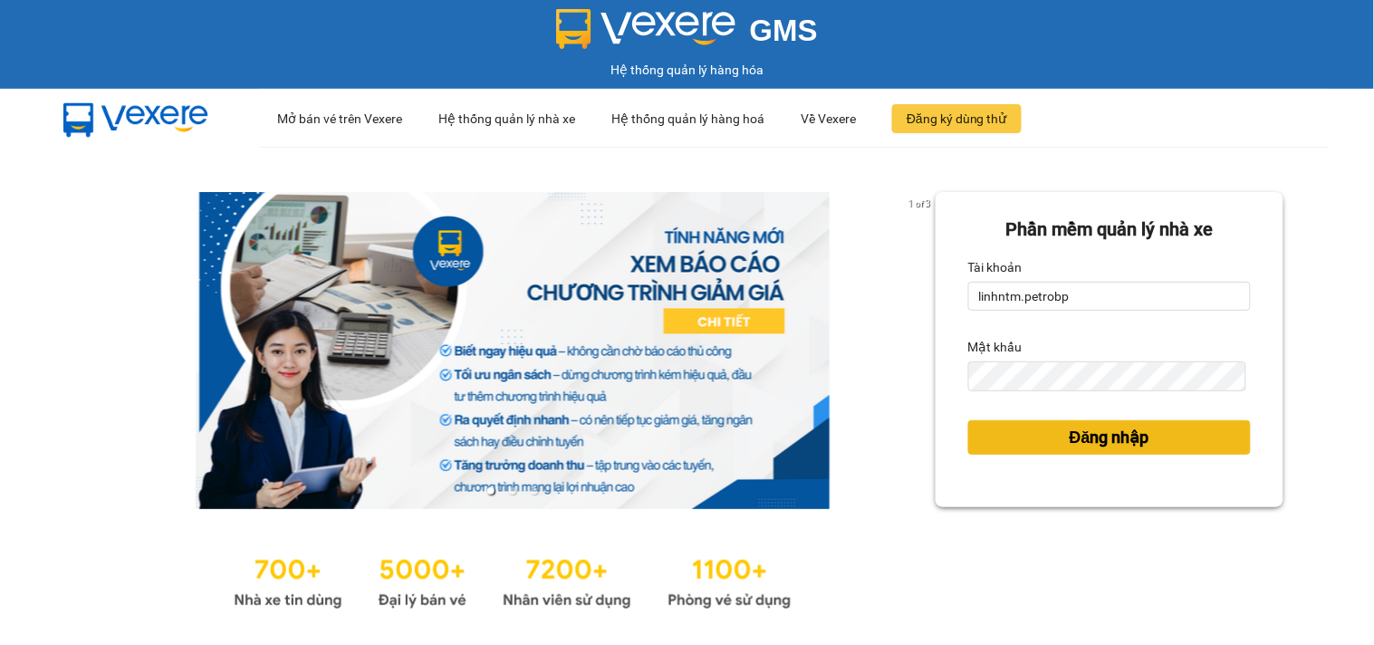
click at [1042, 442] on button "Đăng nhập" at bounding box center [1109, 437] width 283 height 34
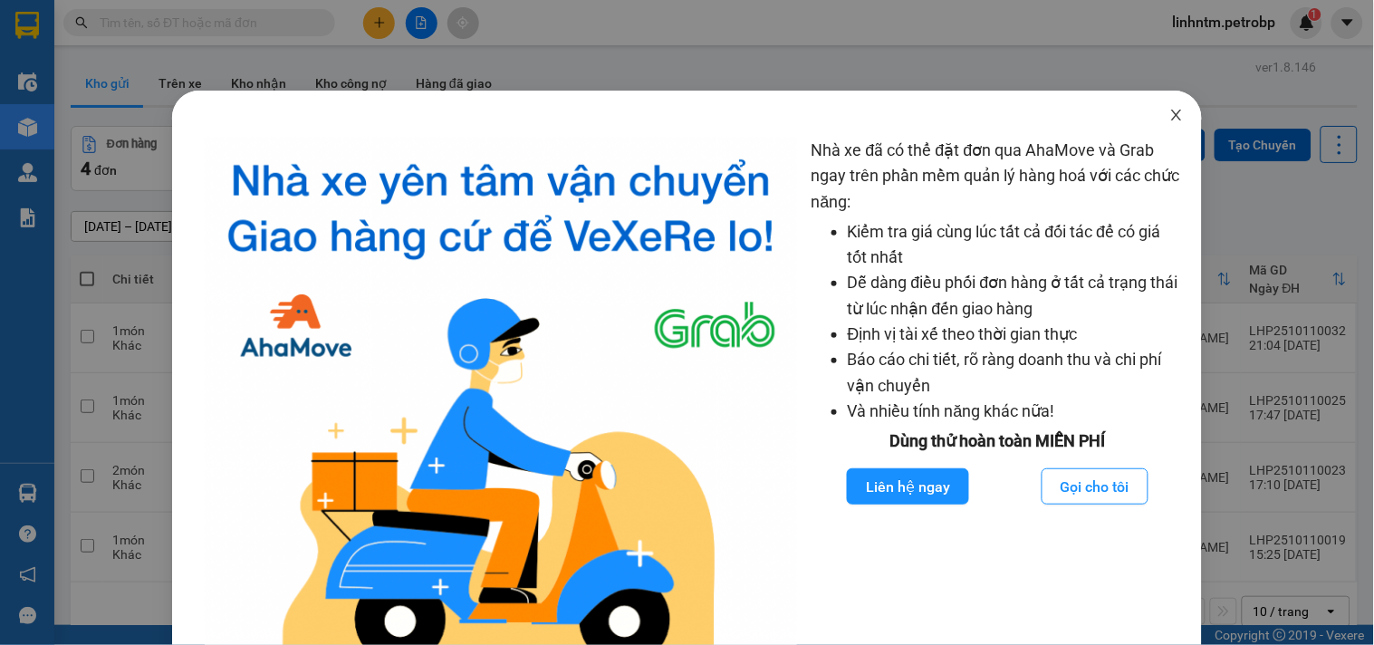
click at [1166, 105] on span "Close" at bounding box center [1176, 116] width 51 height 51
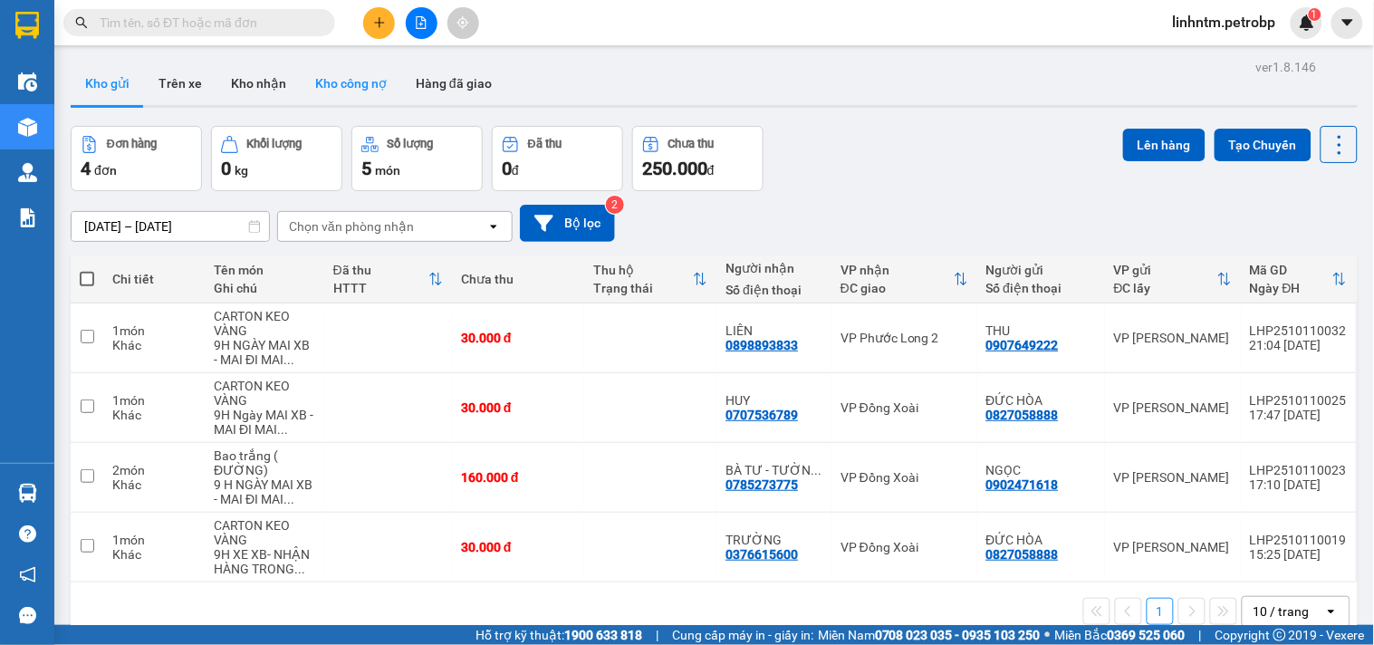
click at [332, 82] on button "Kho công nợ" at bounding box center [351, 83] width 101 height 43
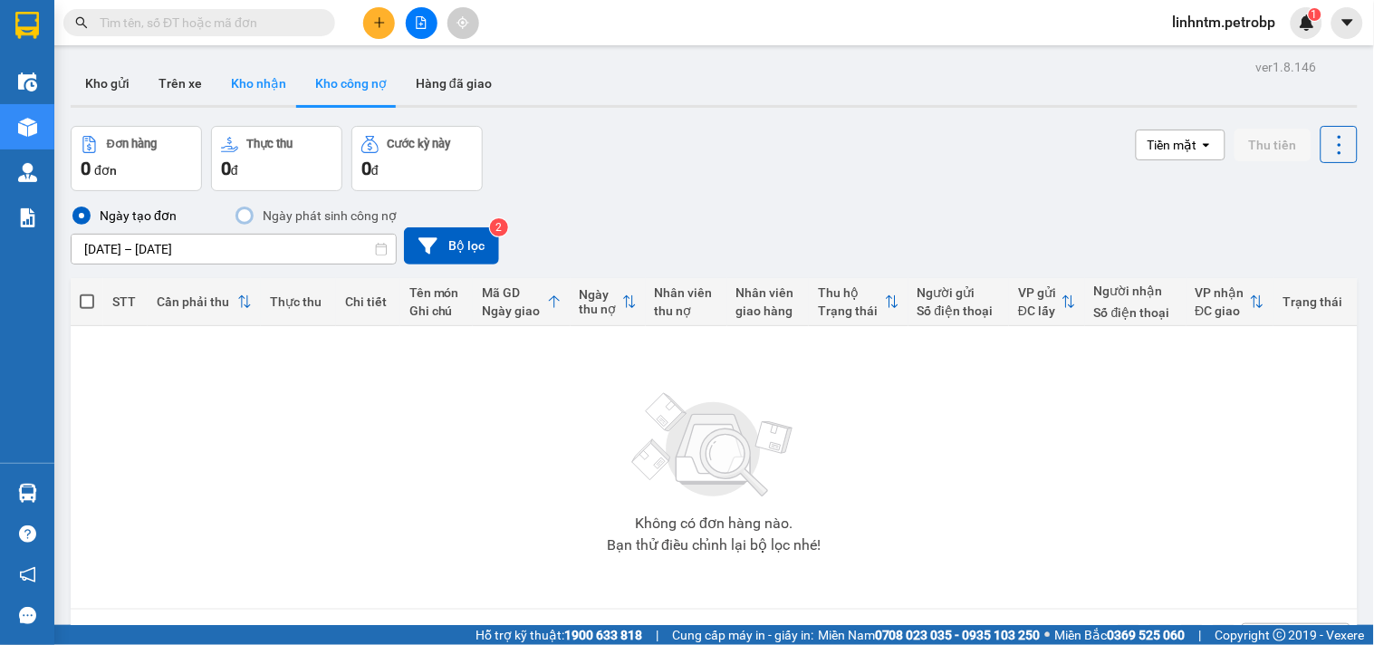
click at [238, 89] on button "Kho nhận" at bounding box center [258, 83] width 84 height 43
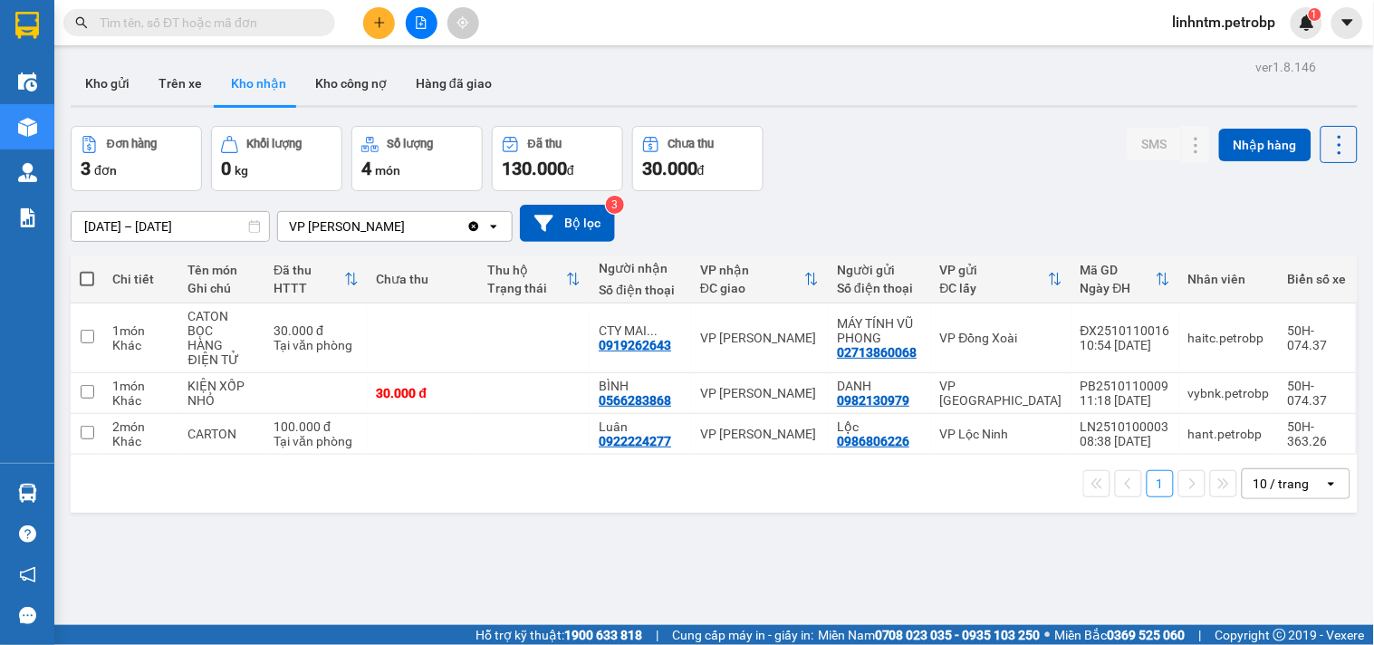
scroll to position [40, 0]
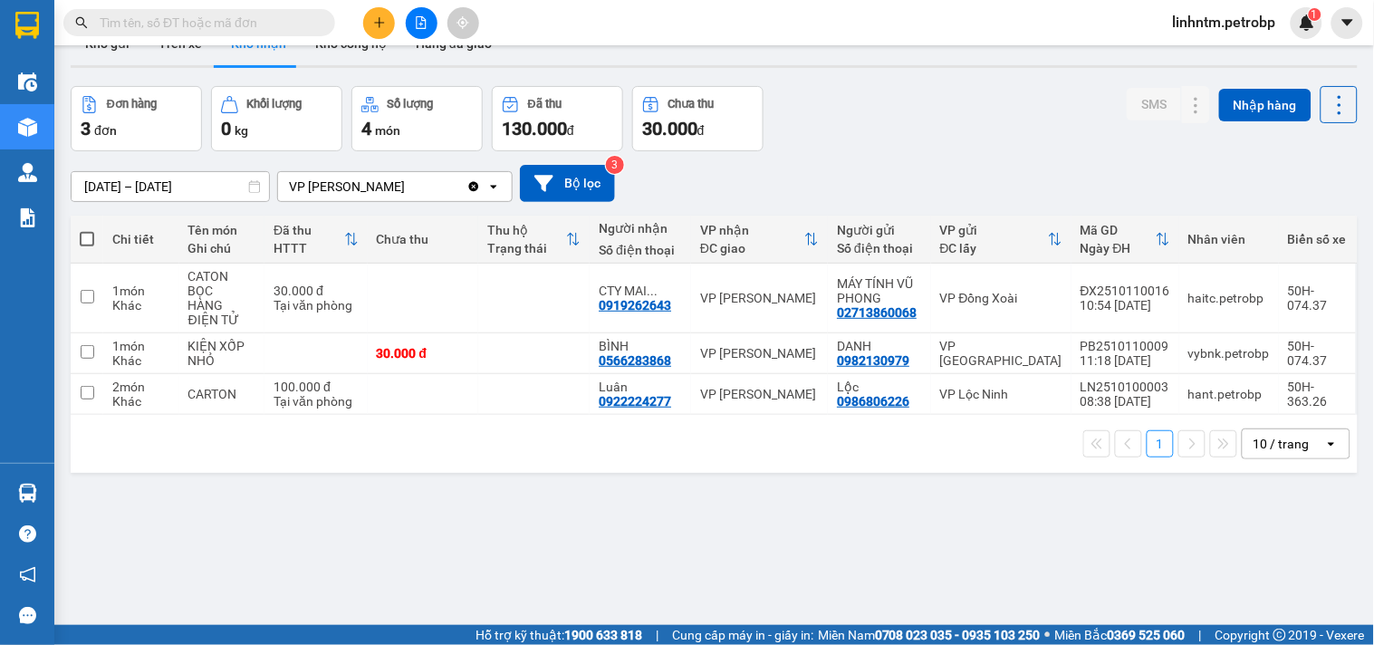
click at [295, 18] on input "text" at bounding box center [207, 23] width 214 height 20
paste input "LHP2510110017"
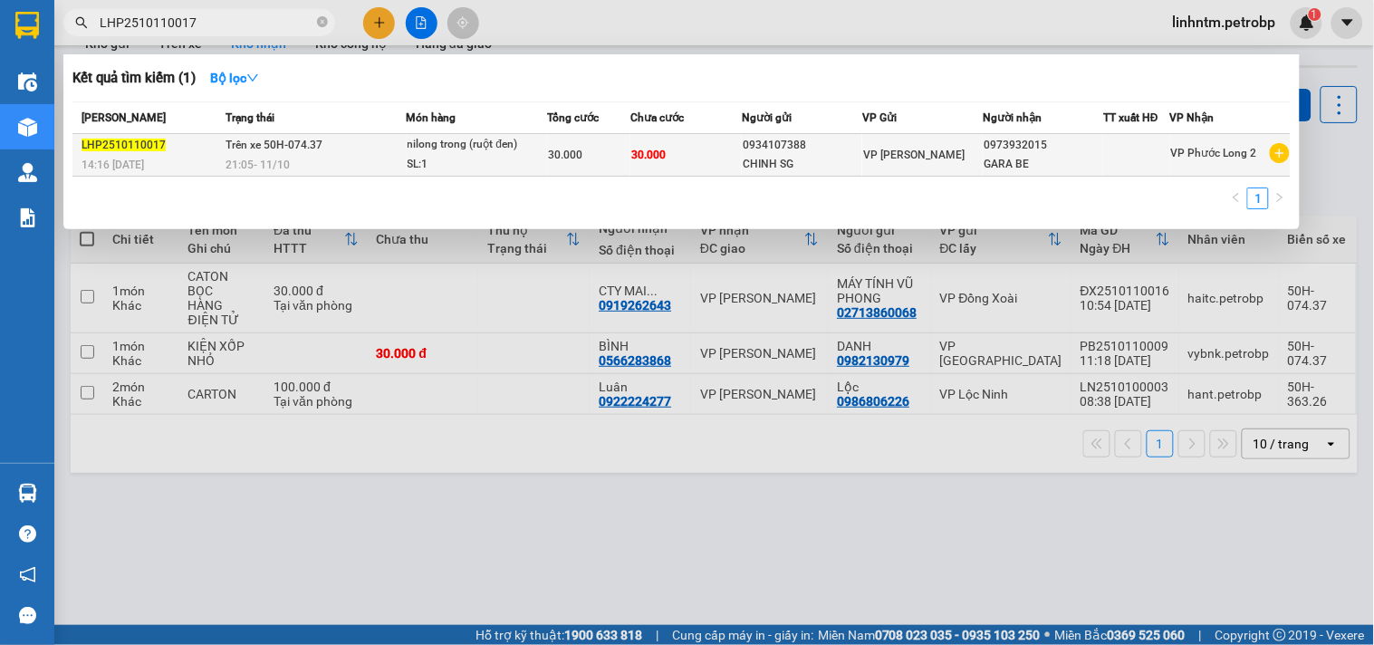
type input "LHP2510110017"
click at [785, 149] on div "0934107388" at bounding box center [802, 145] width 119 height 19
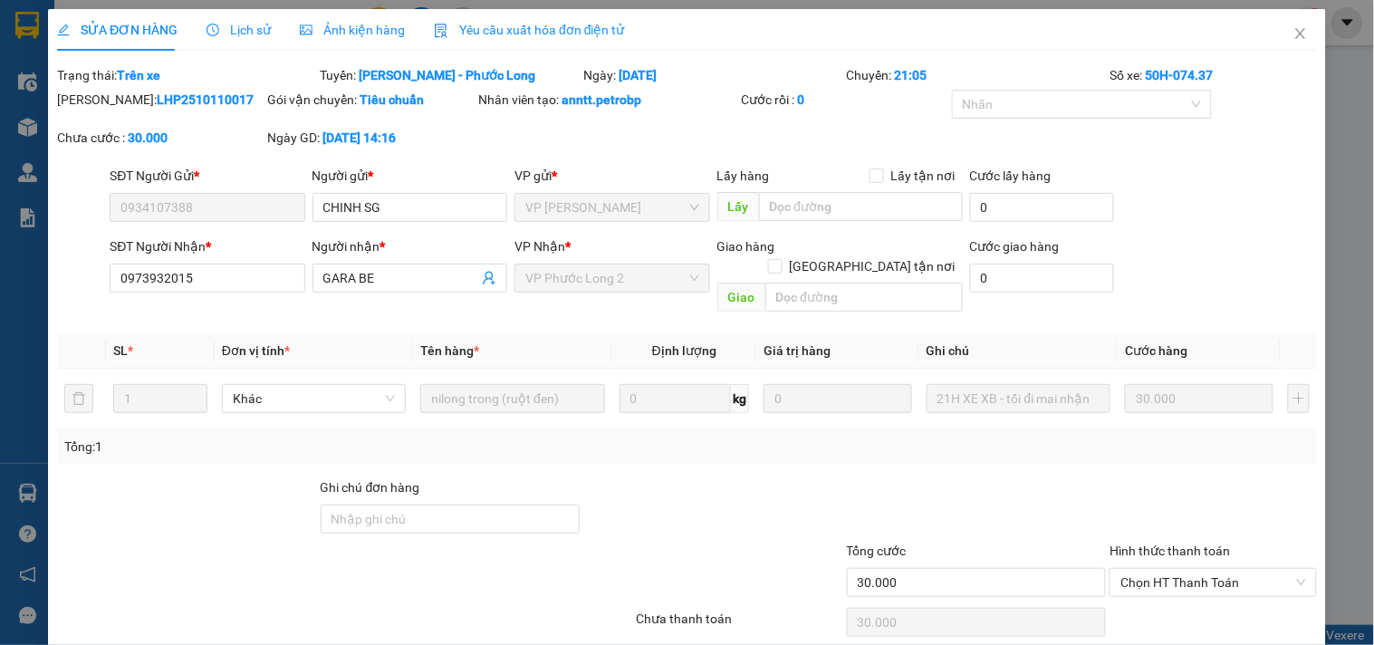
type input "0934107388"
type input "0973932015"
type input "30.000"
click at [336, 23] on span "Ảnh kiện hàng" at bounding box center [352, 30] width 105 height 14
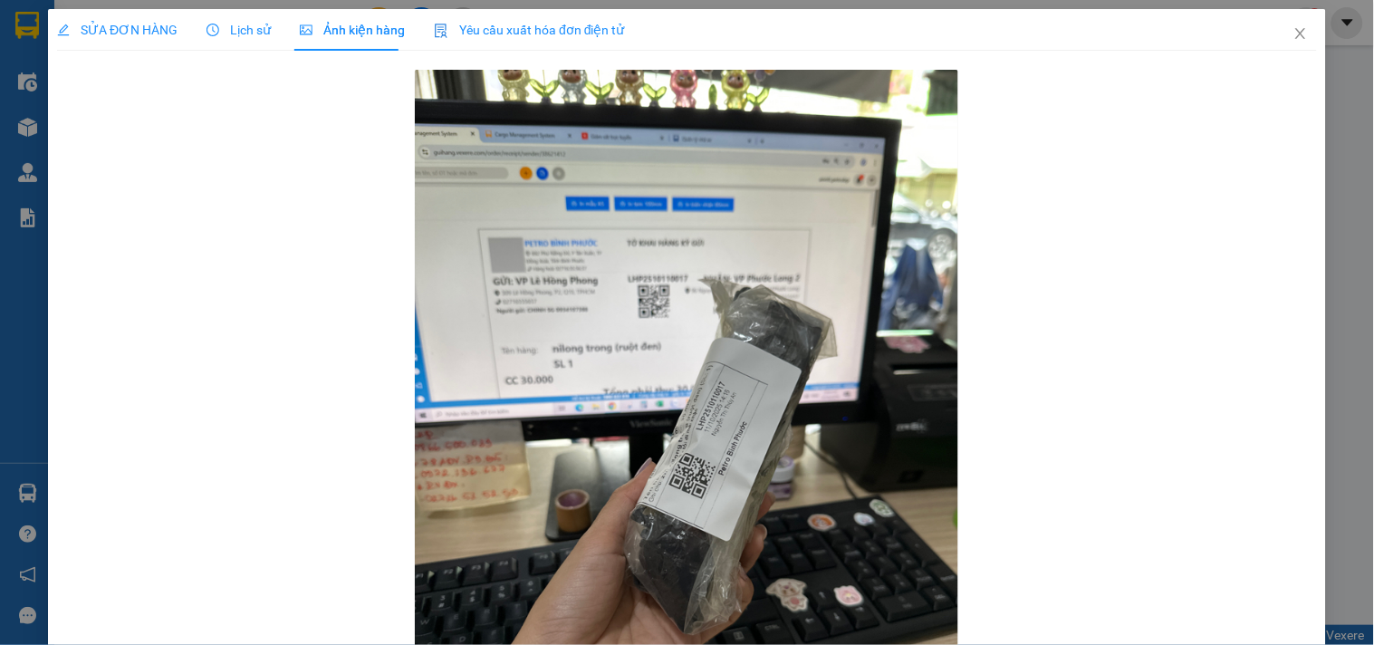
click at [251, 30] on span "Lịch sử" at bounding box center [238, 30] width 64 height 14
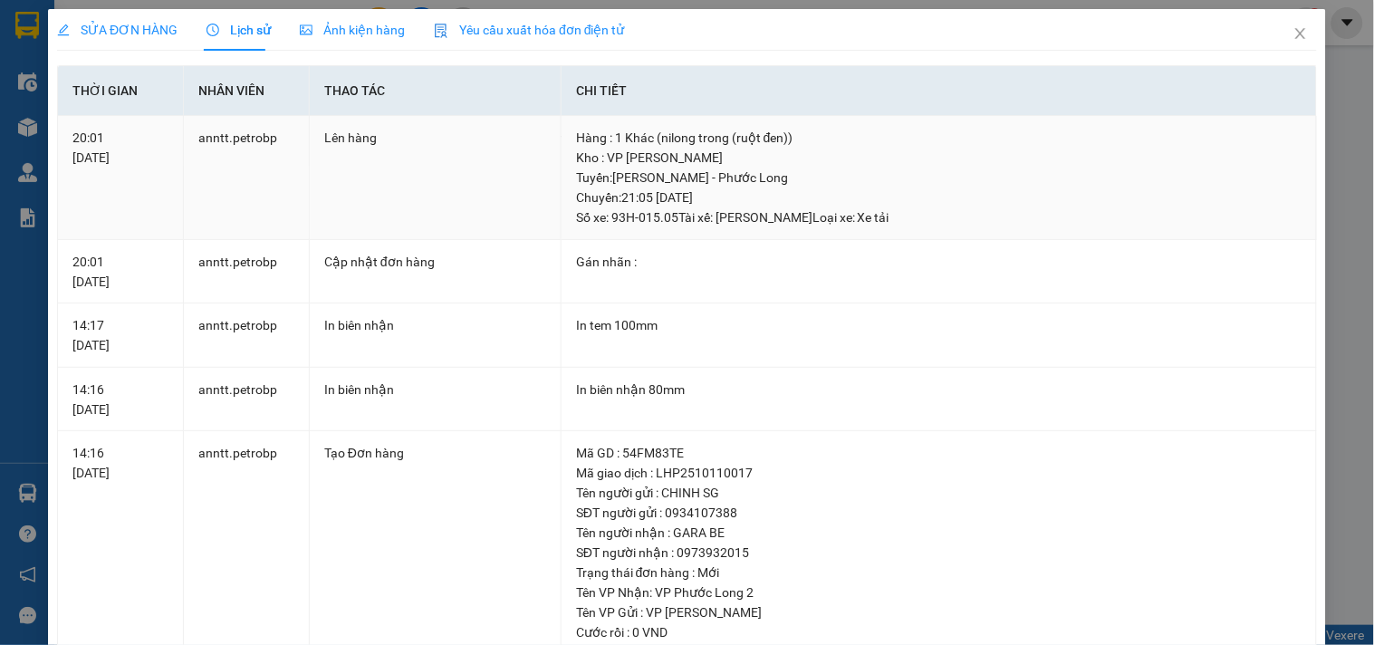
drag, startPoint x: 607, startPoint y: 220, endPoint x: 673, endPoint y: 217, distance: 66.2
click at [673, 217] on div "Tuyến : Hồ Chí Minh - Phước Long Chuyến: 21:05 ngày 11-10-2025 Số xe: 93H-015.…" at bounding box center [938, 198] width 725 height 60
click at [1275, 25] on span "Close" at bounding box center [1300, 34] width 51 height 51
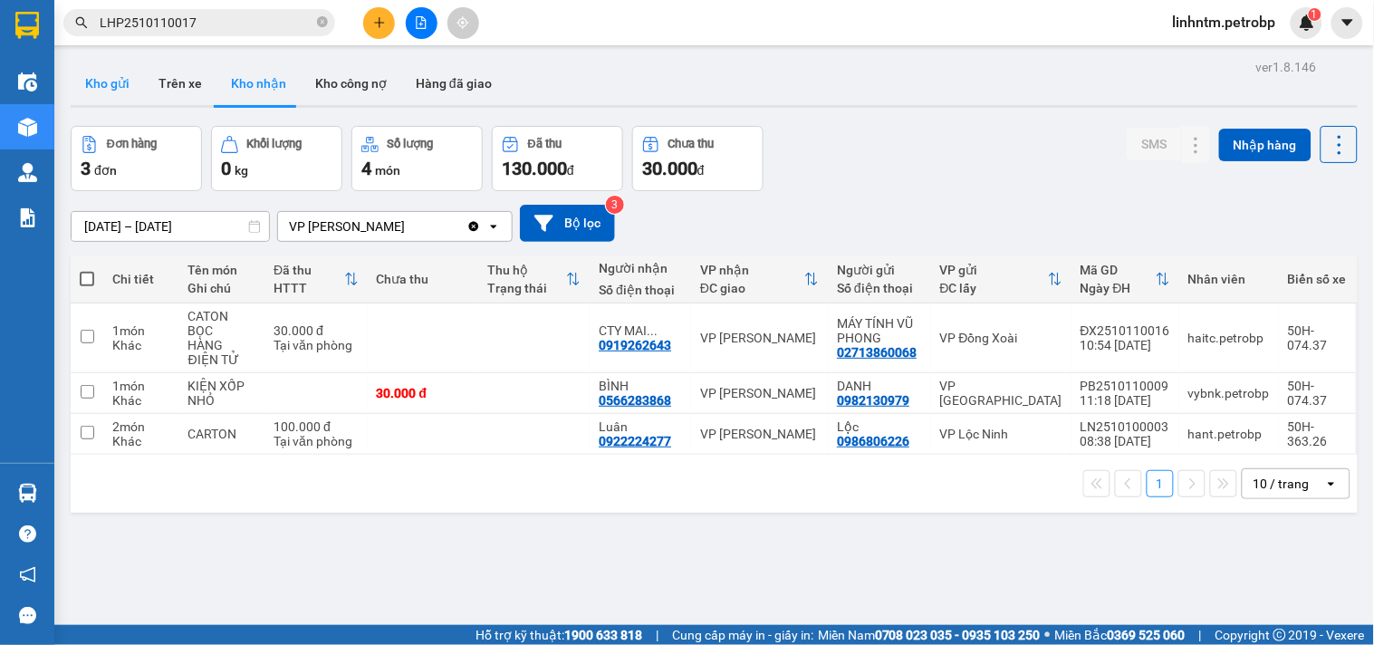
click at [114, 97] on button "Kho gửi" at bounding box center [107, 83] width 73 height 43
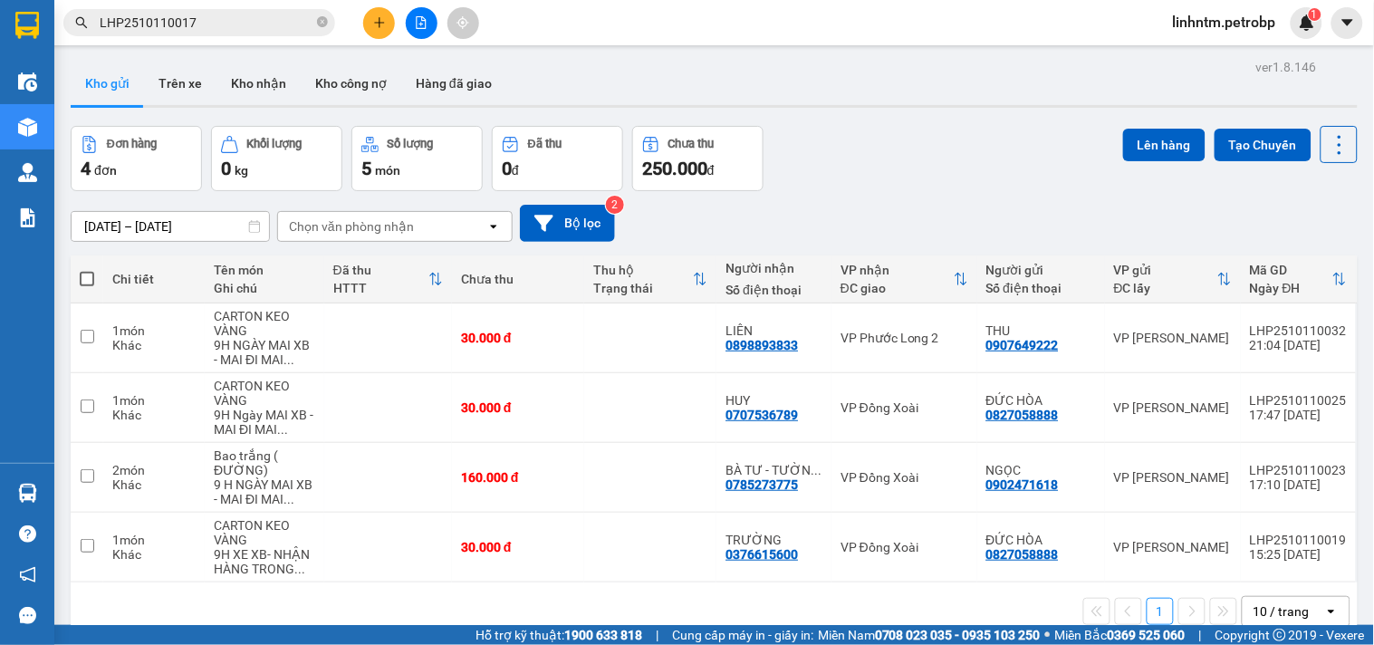
click at [71, 62] on button "Kho gửi" at bounding box center [107, 83] width 73 height 43
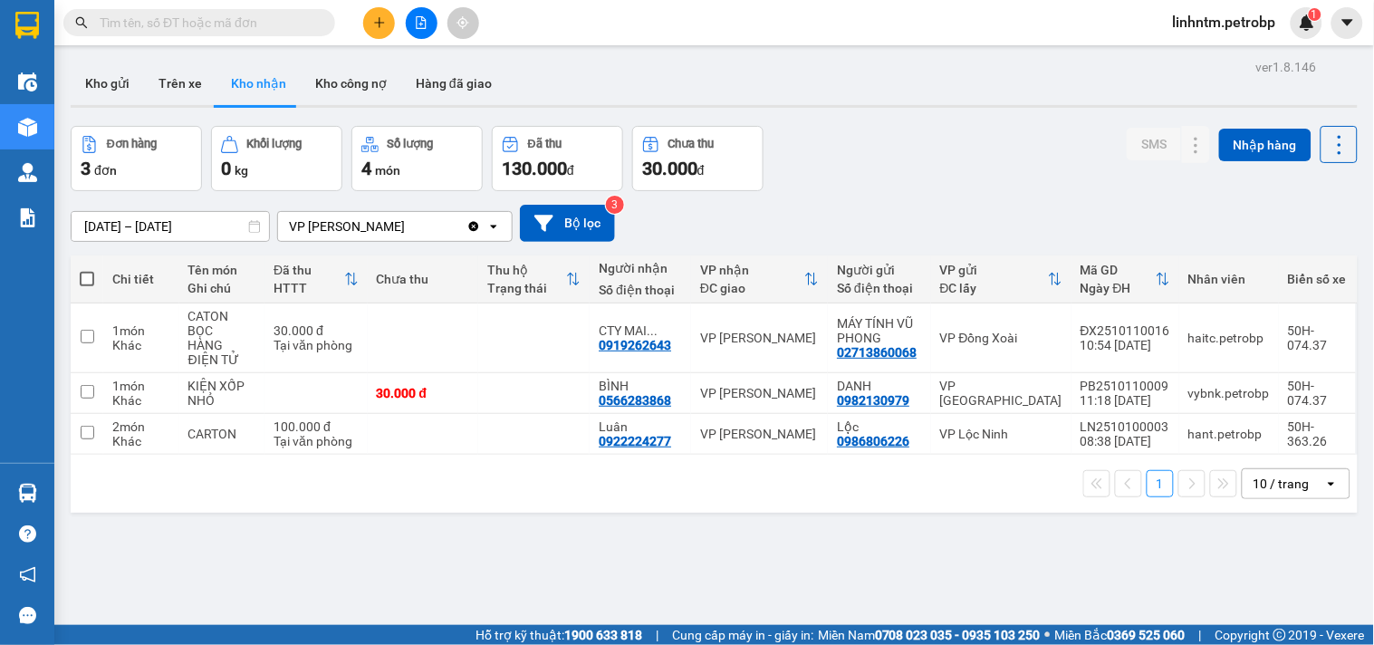
click at [375, 22] on icon "plus" at bounding box center [379, 22] width 10 height 1
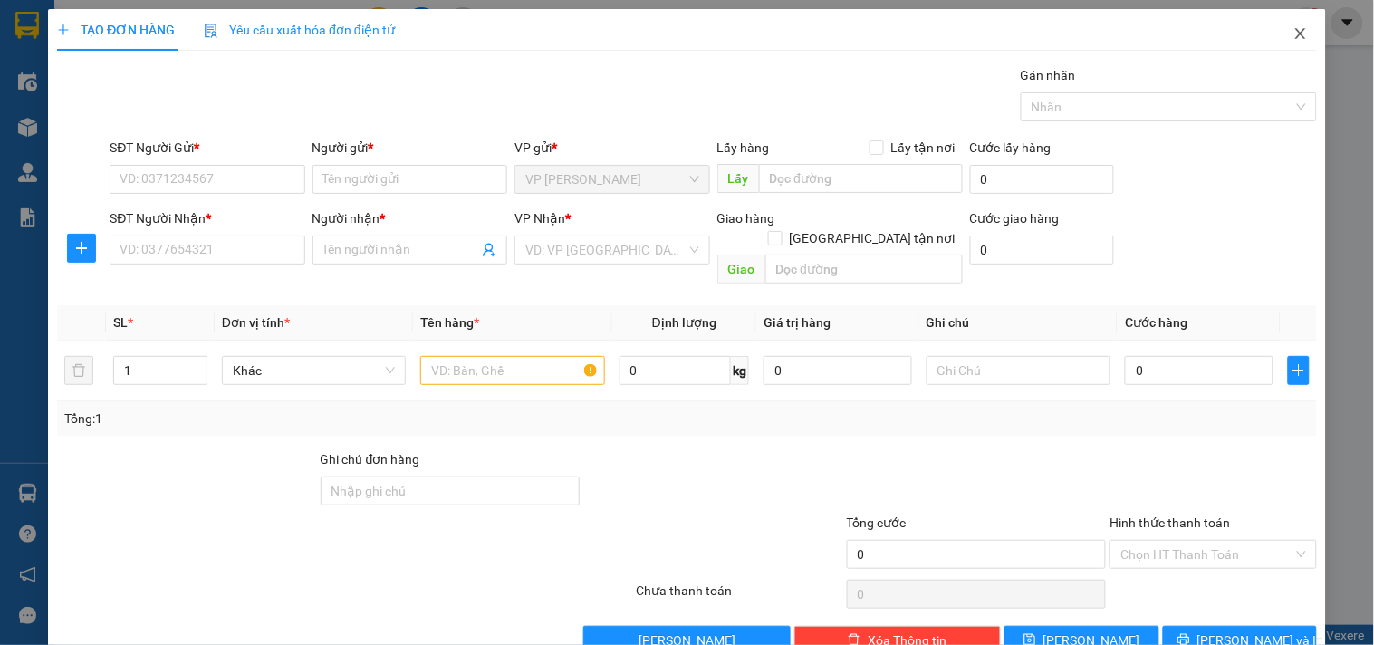
click at [1293, 39] on icon "close" at bounding box center [1300, 33] width 14 height 14
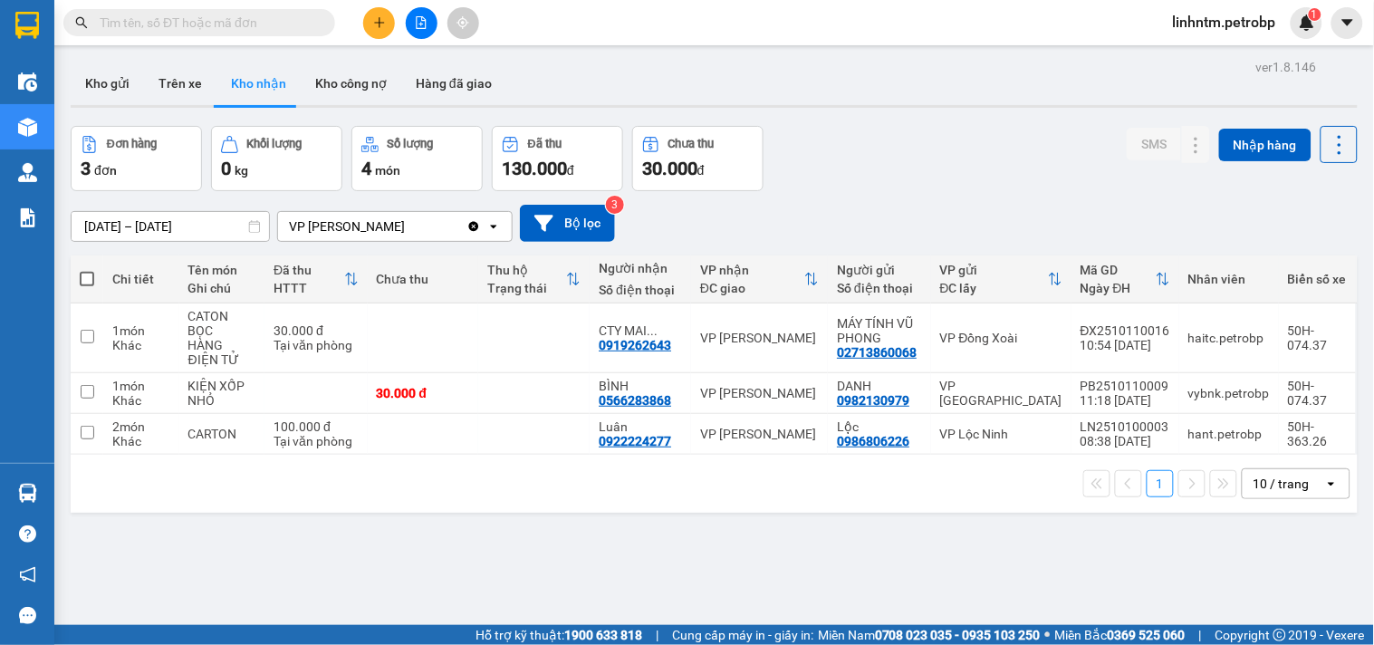
click at [164, 24] on input "text" at bounding box center [207, 23] width 214 height 20
paste input "LHP2510110022"
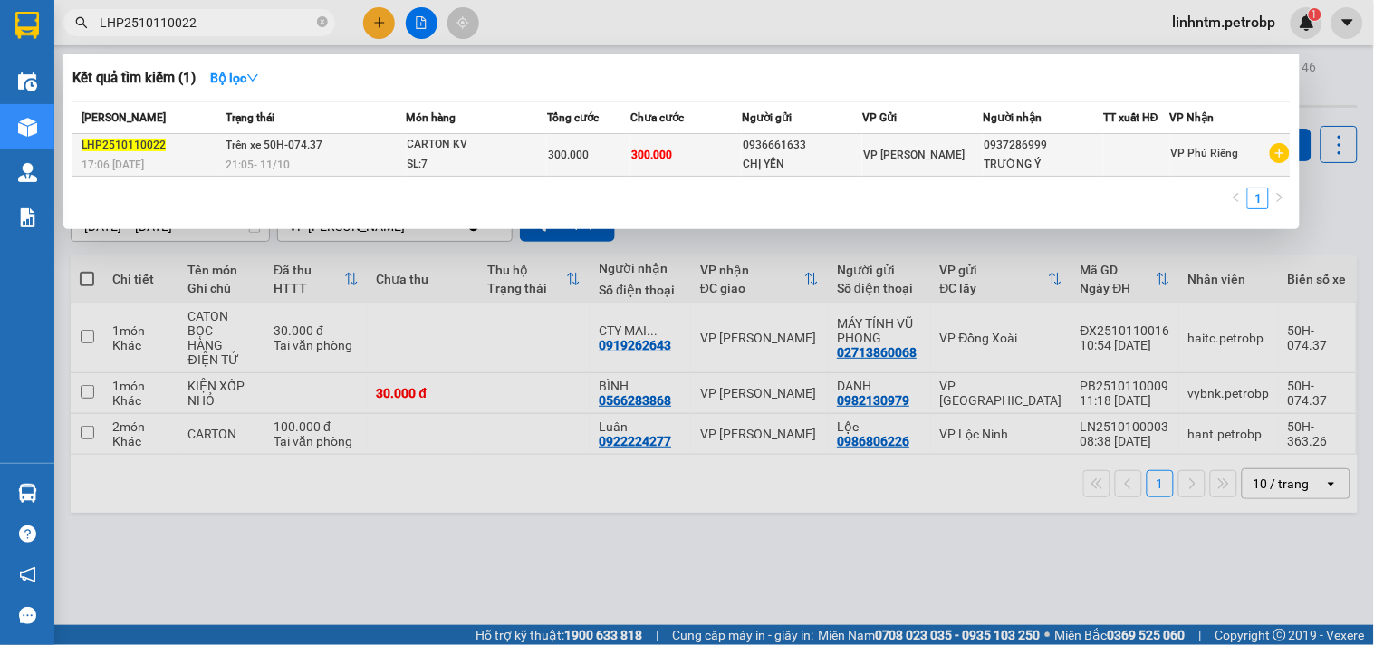
type input "LHP2510110022"
click at [462, 150] on div "CARTON KV" at bounding box center [476, 145] width 136 height 20
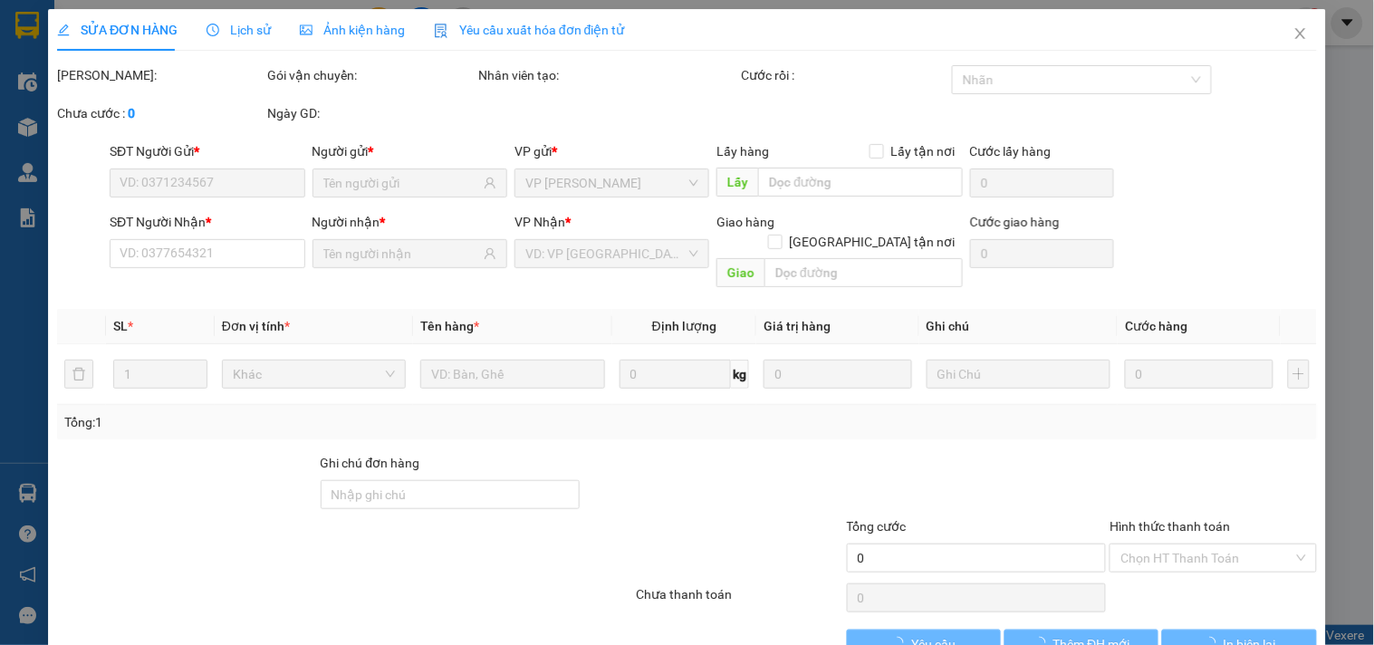
type input "0936661633"
type input "0937286999"
type input "300.000"
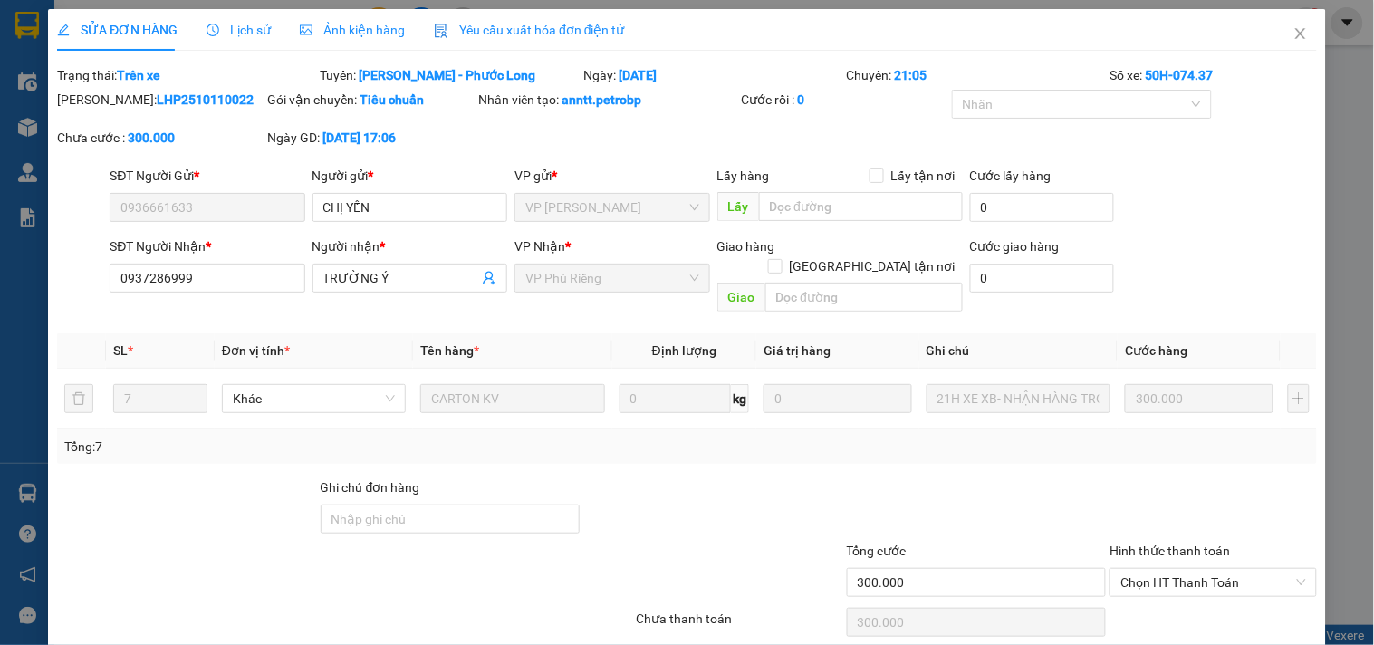
click at [256, 34] on span "Lịch sử" at bounding box center [238, 30] width 64 height 14
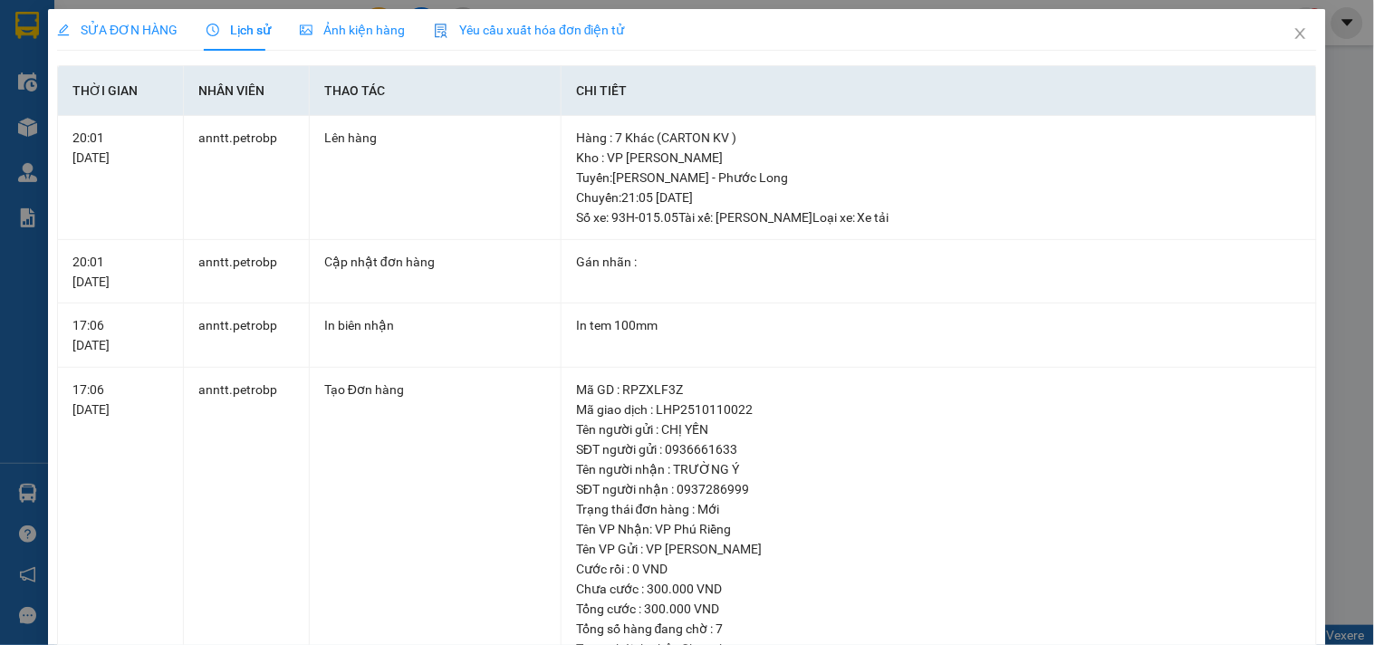
click at [351, 30] on span "Ảnh kiện hàng" at bounding box center [352, 30] width 105 height 14
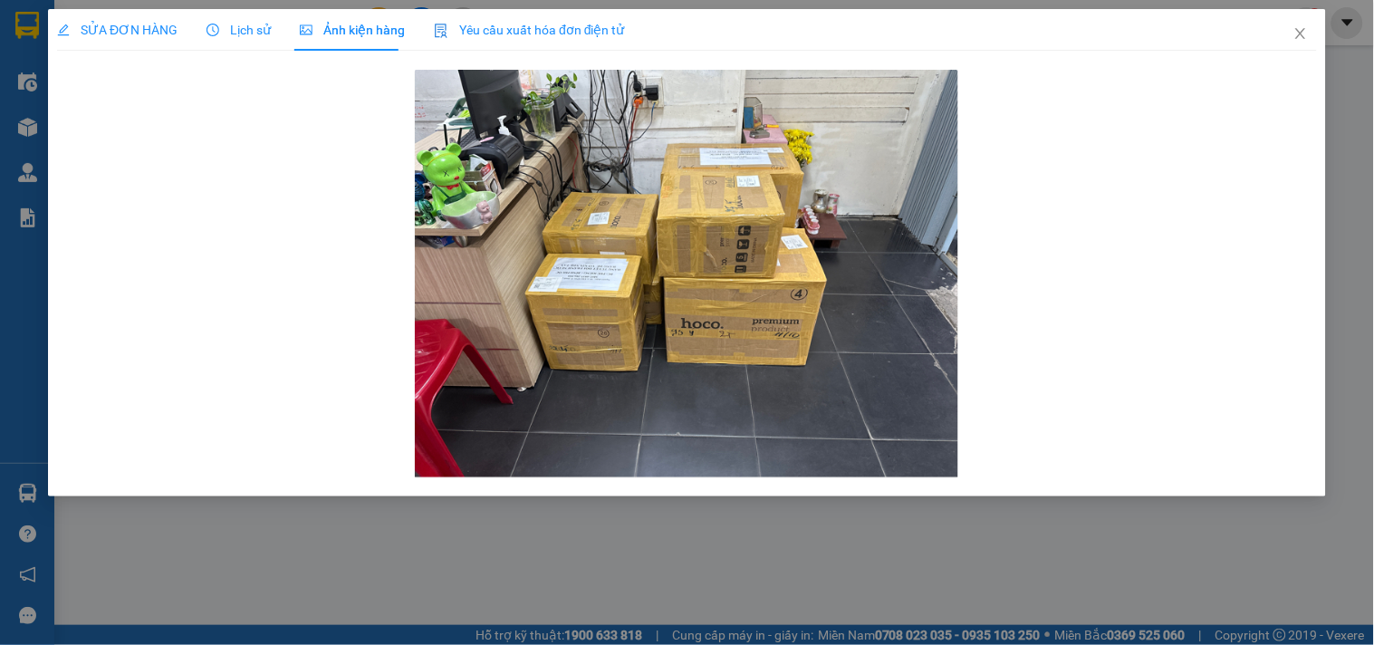
click at [226, 28] on span "Lịch sử" at bounding box center [238, 30] width 64 height 14
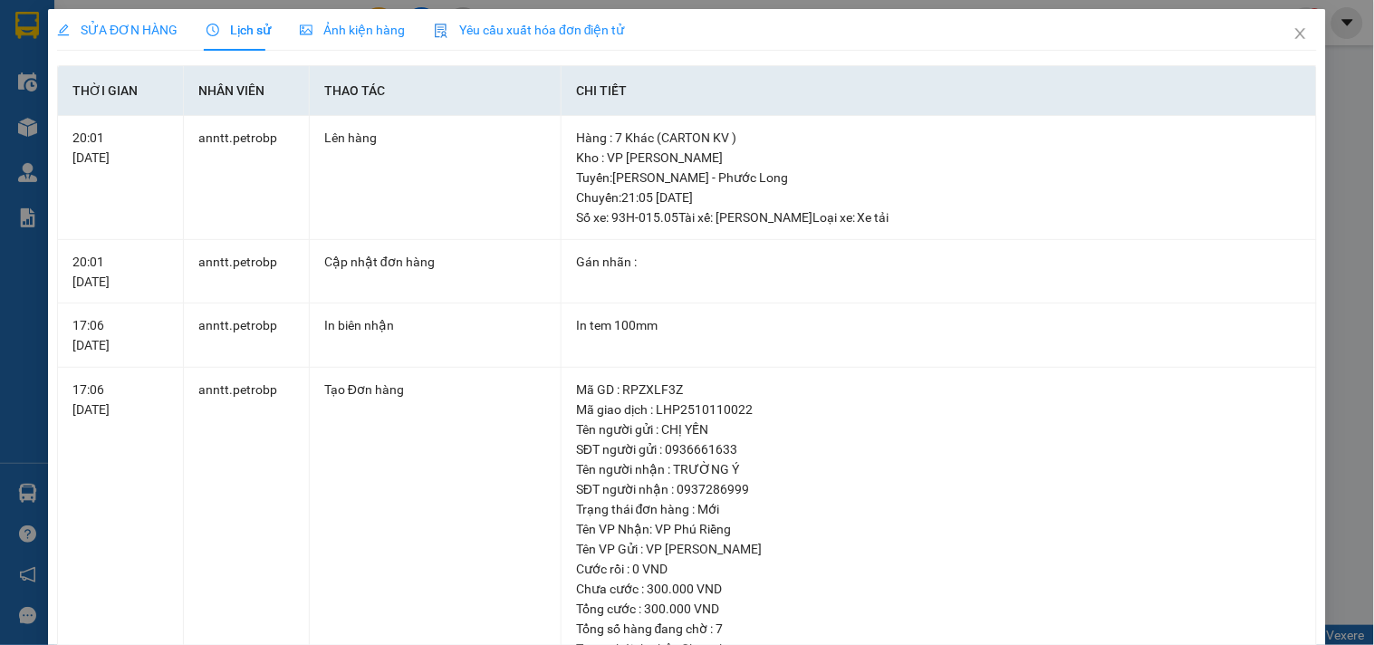
click at [322, 28] on span "Ảnh kiện hàng" at bounding box center [352, 30] width 105 height 14
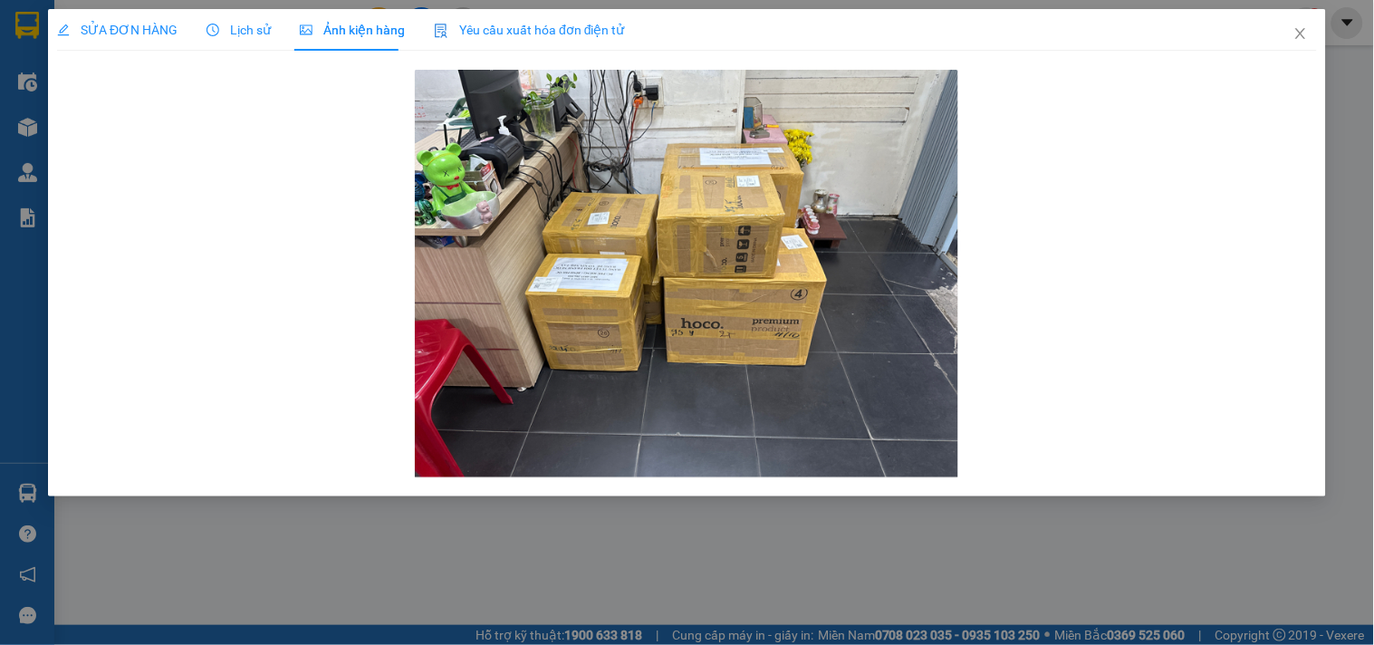
click at [236, 25] on span "Lịch sử" at bounding box center [238, 30] width 64 height 14
